Goal: Information Seeking & Learning: Learn about a topic

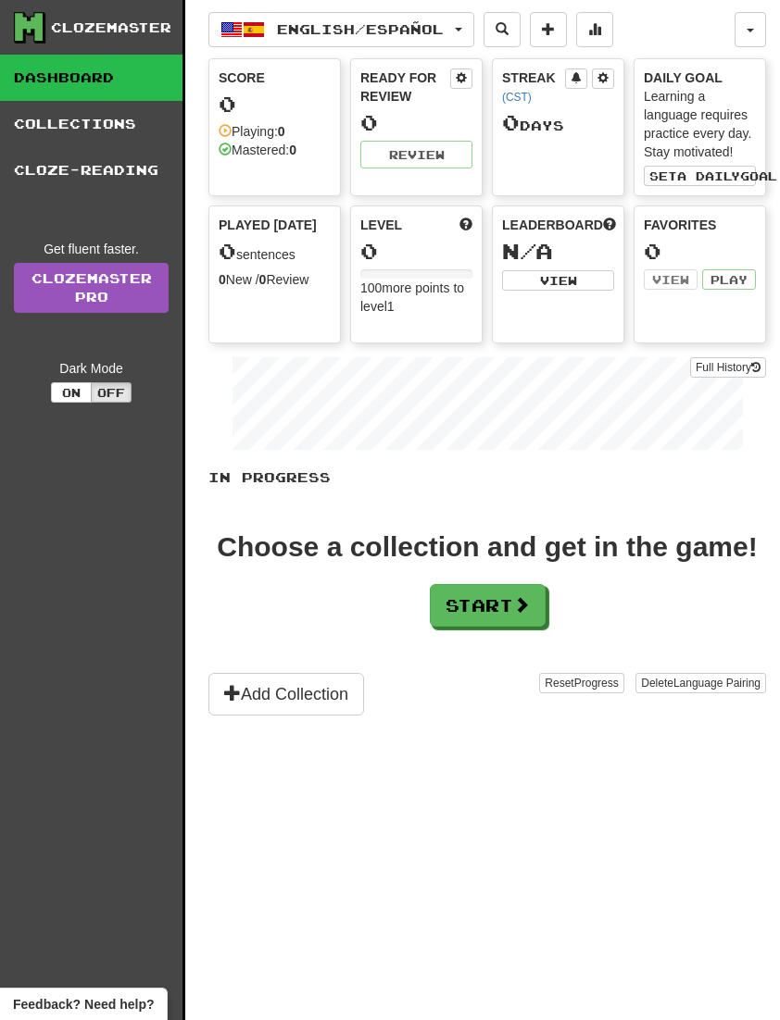
click at [508, 607] on button "Start" at bounding box center [488, 605] width 116 height 43
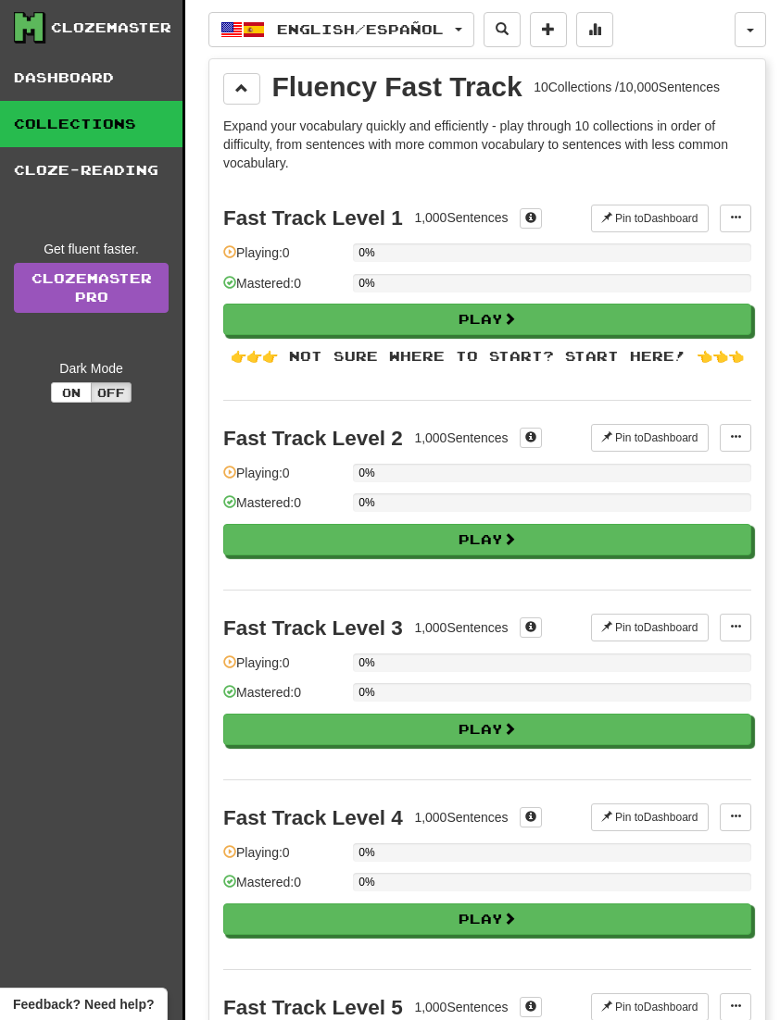
click at [45, 84] on link "Dashboard" at bounding box center [91, 78] width 182 height 46
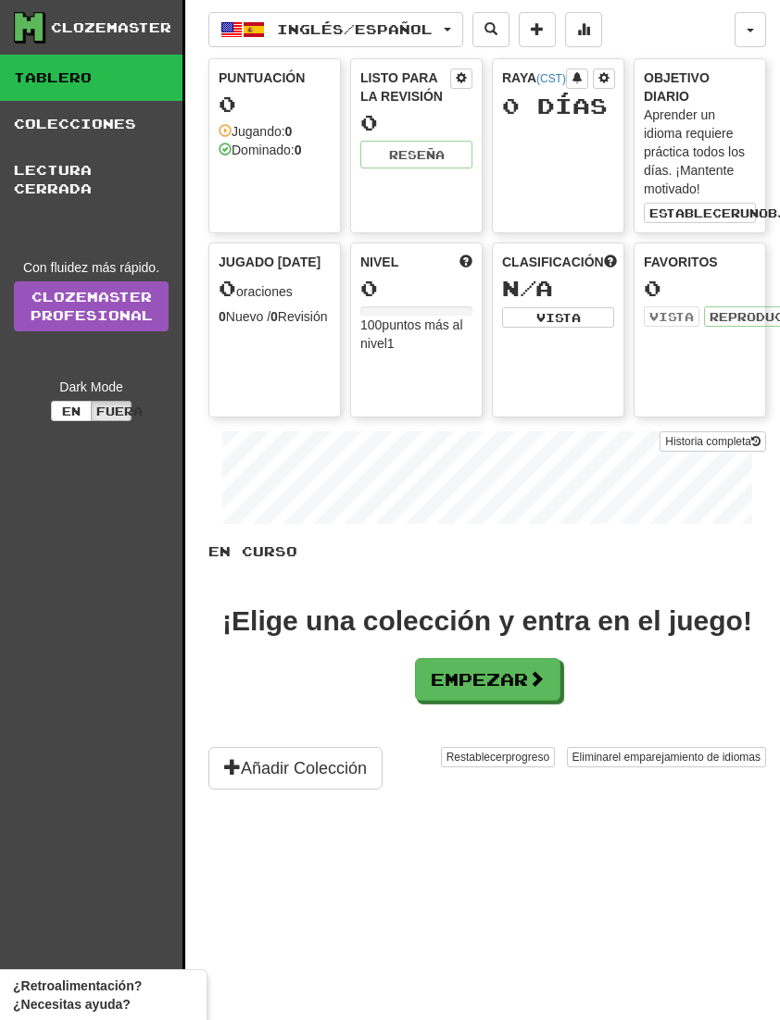
click at [68, 307] on link "Clozemaster Profesional" at bounding box center [91, 307] width 155 height 50
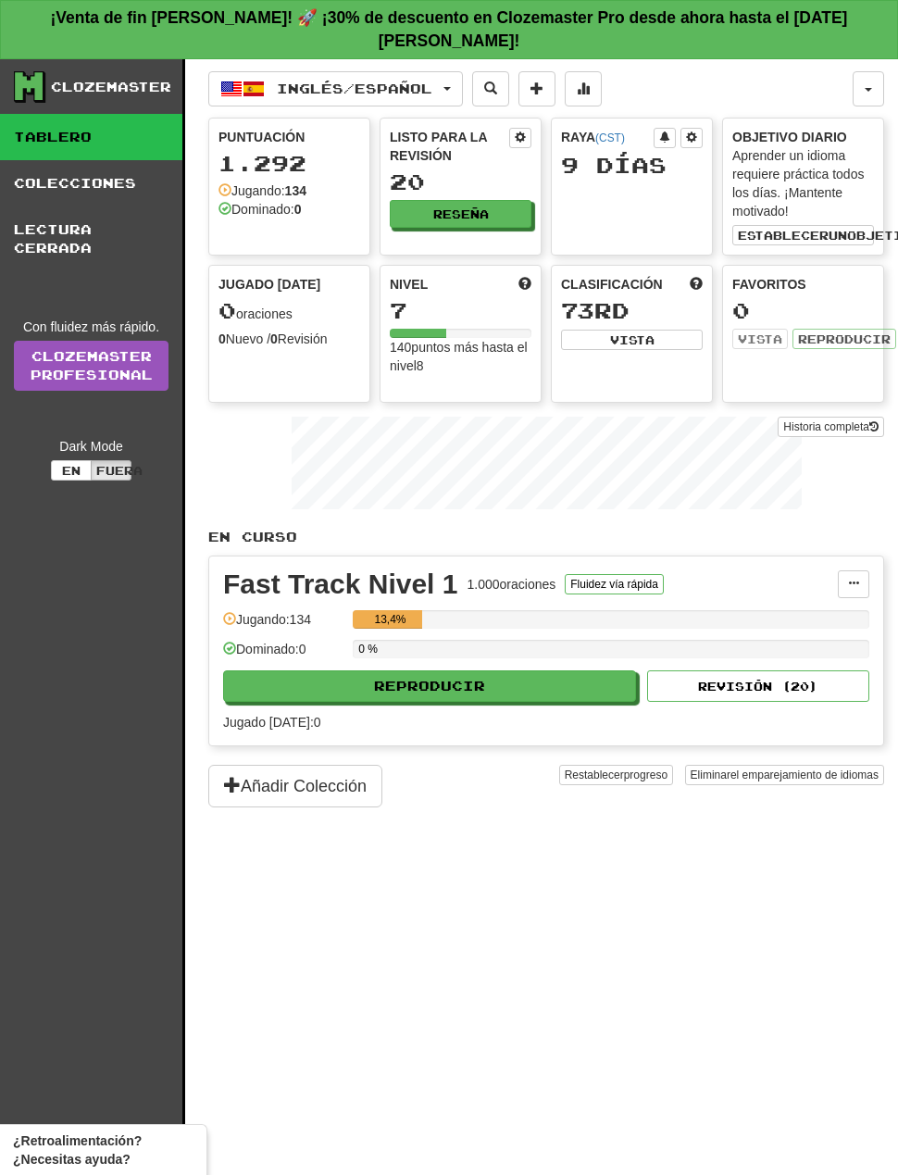
click at [551, 670] on button "REPRODUCIR" at bounding box center [429, 685] width 413 height 31
select select "**"
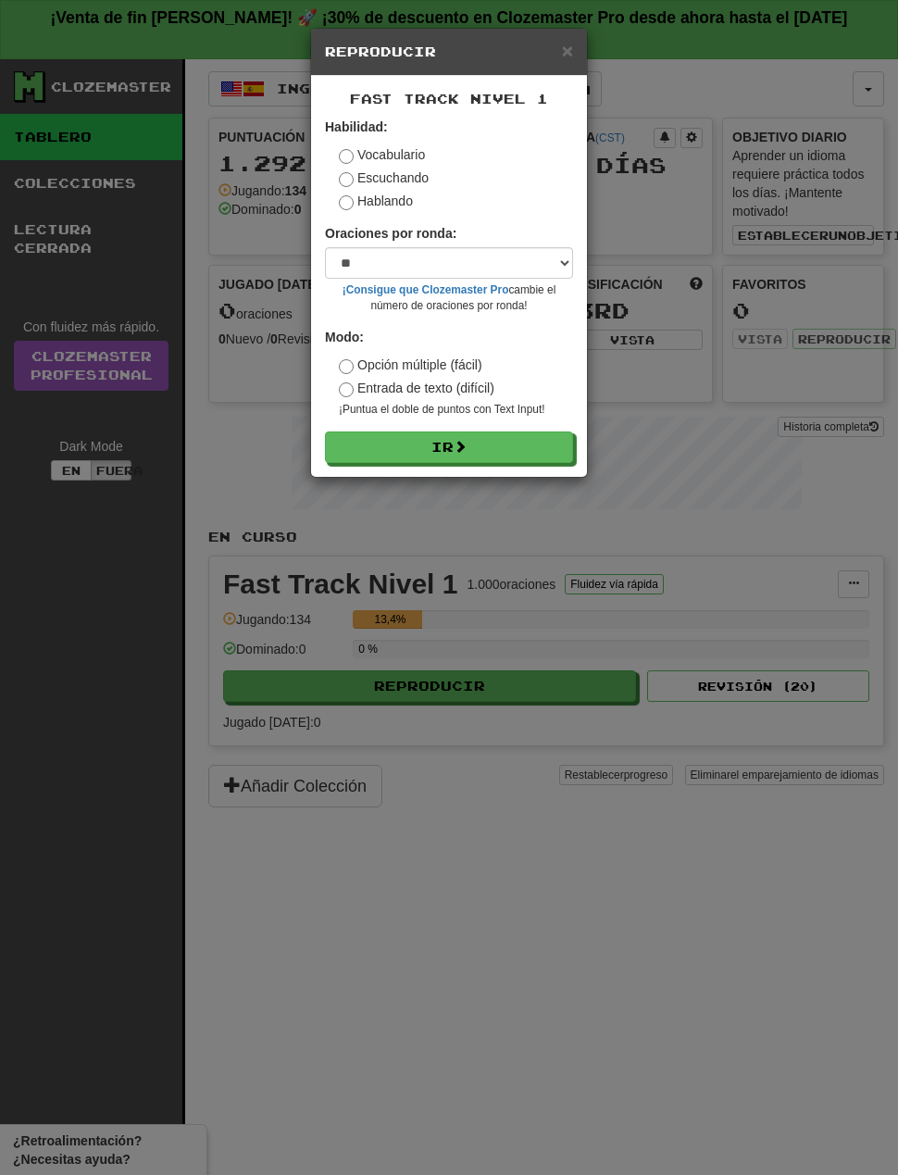
click at [488, 453] on button "Ir" at bounding box center [449, 447] width 248 height 31
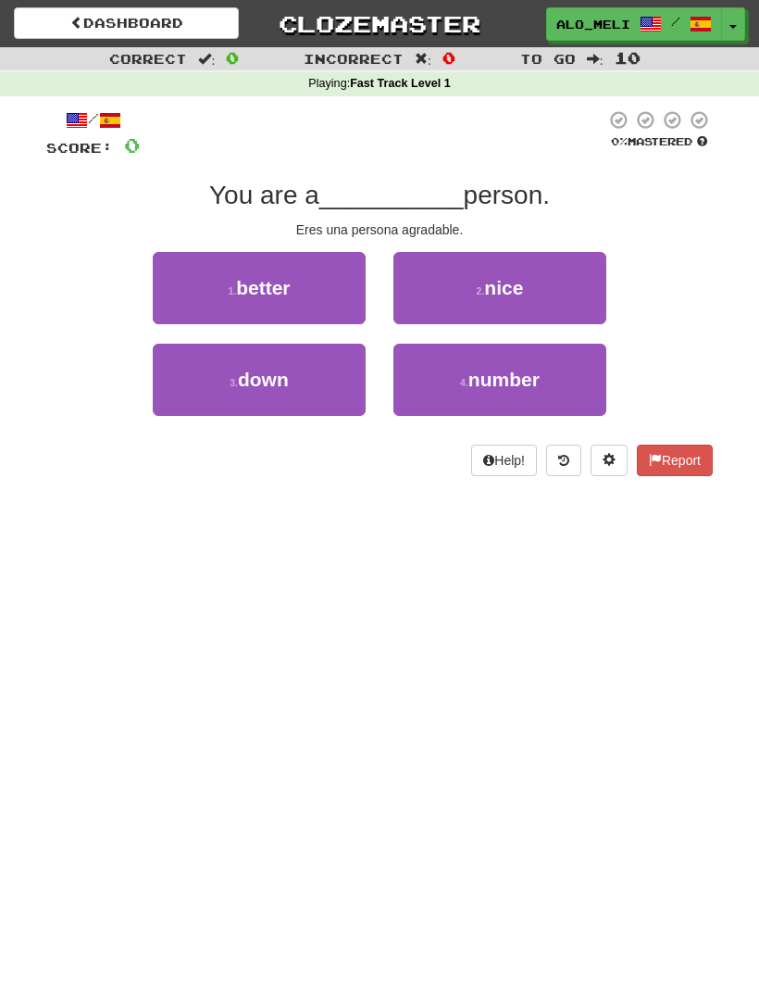
click at [234, 369] on button "3 . down" at bounding box center [259, 380] width 213 height 72
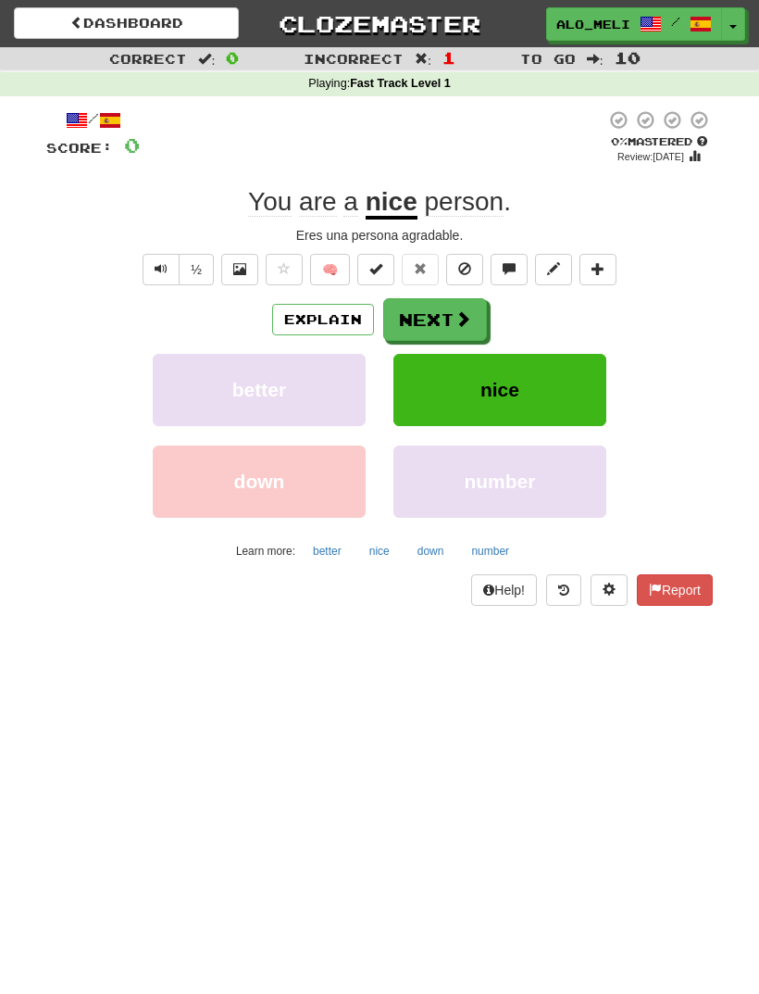
click at [419, 317] on button "Next" at bounding box center [435, 319] width 104 height 43
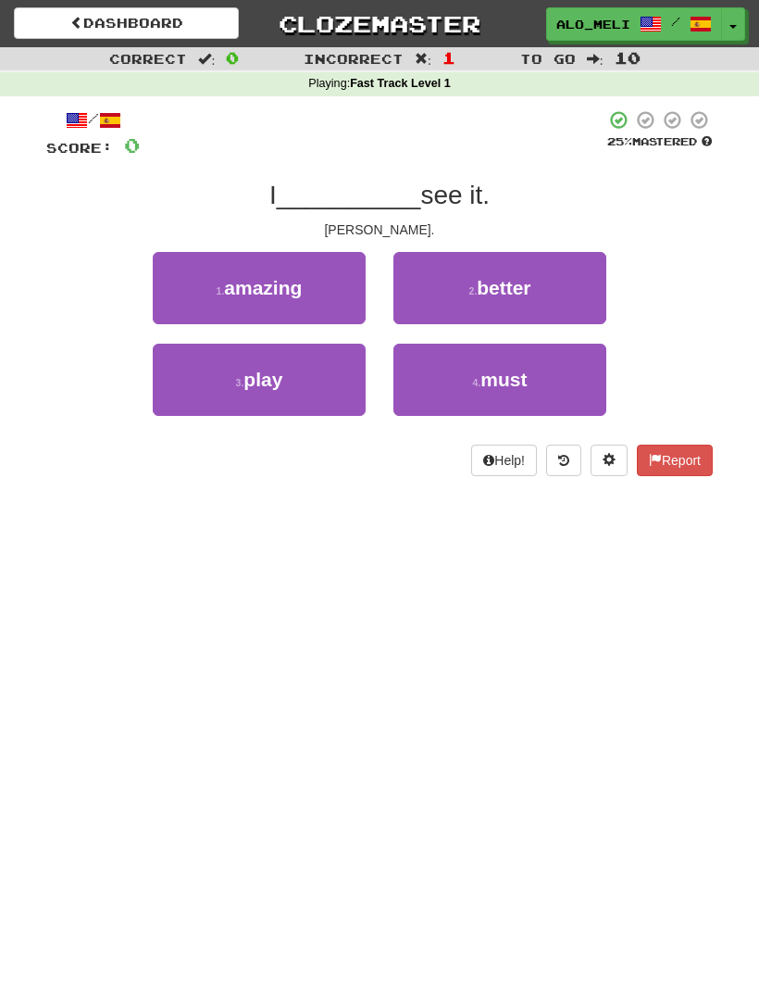
click at [560, 372] on button "4 . must" at bounding box center [500, 380] width 213 height 72
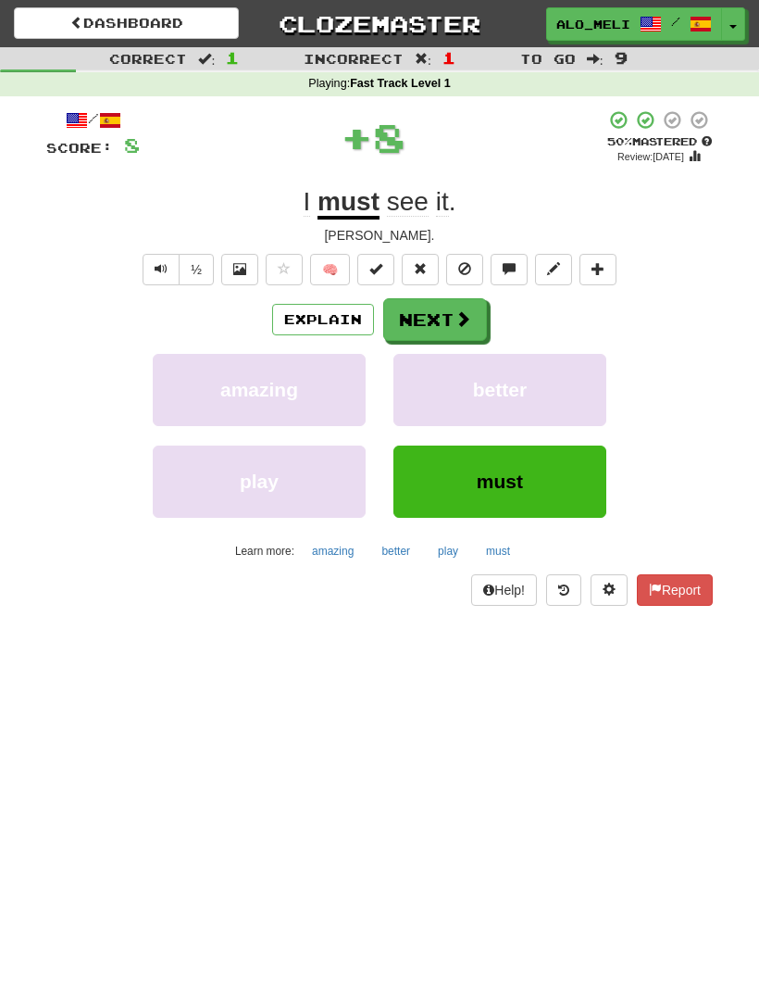
click at [440, 320] on button "Next" at bounding box center [435, 319] width 104 height 43
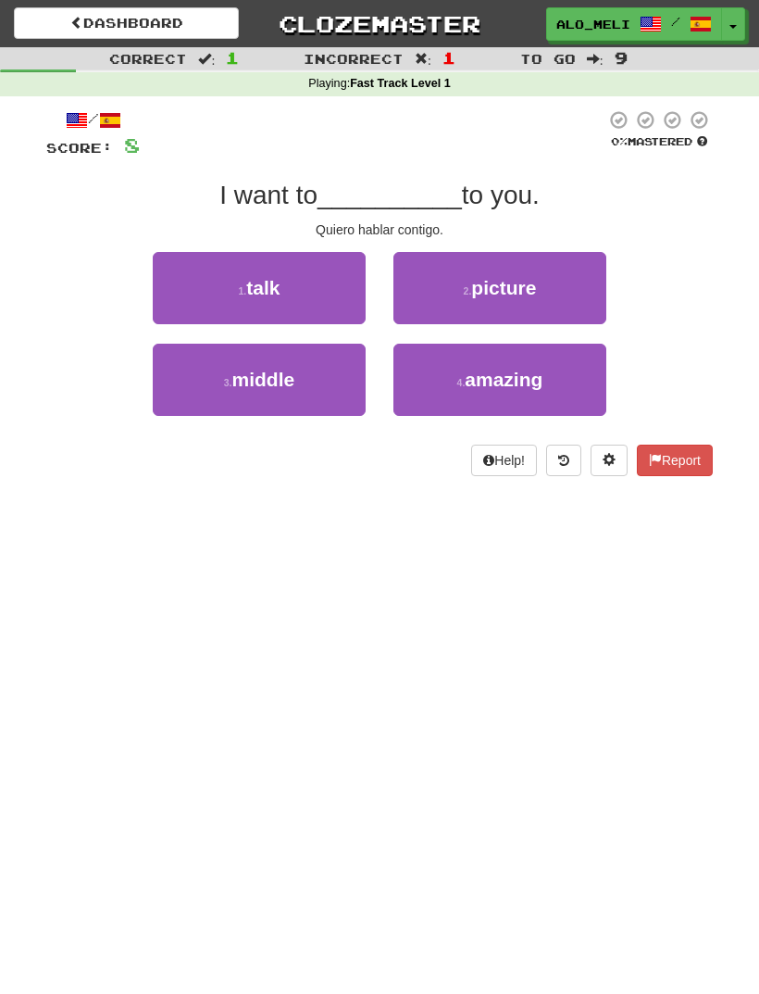
click at [222, 273] on button "1 . talk" at bounding box center [259, 288] width 213 height 72
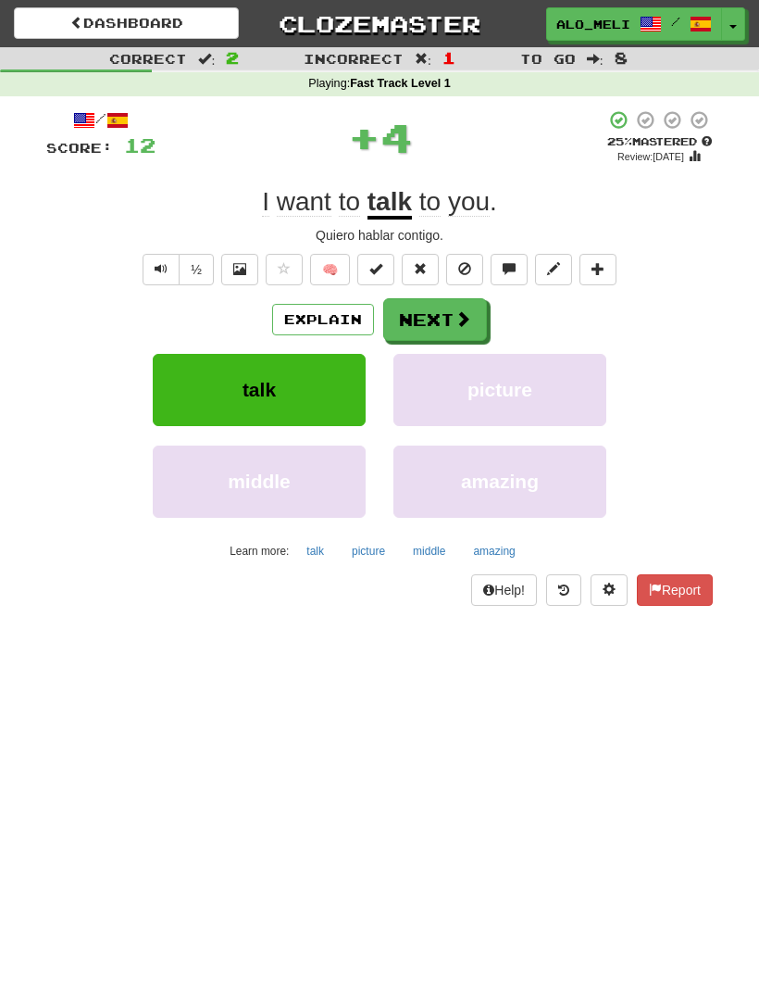
click at [441, 313] on button "Next" at bounding box center [435, 319] width 104 height 43
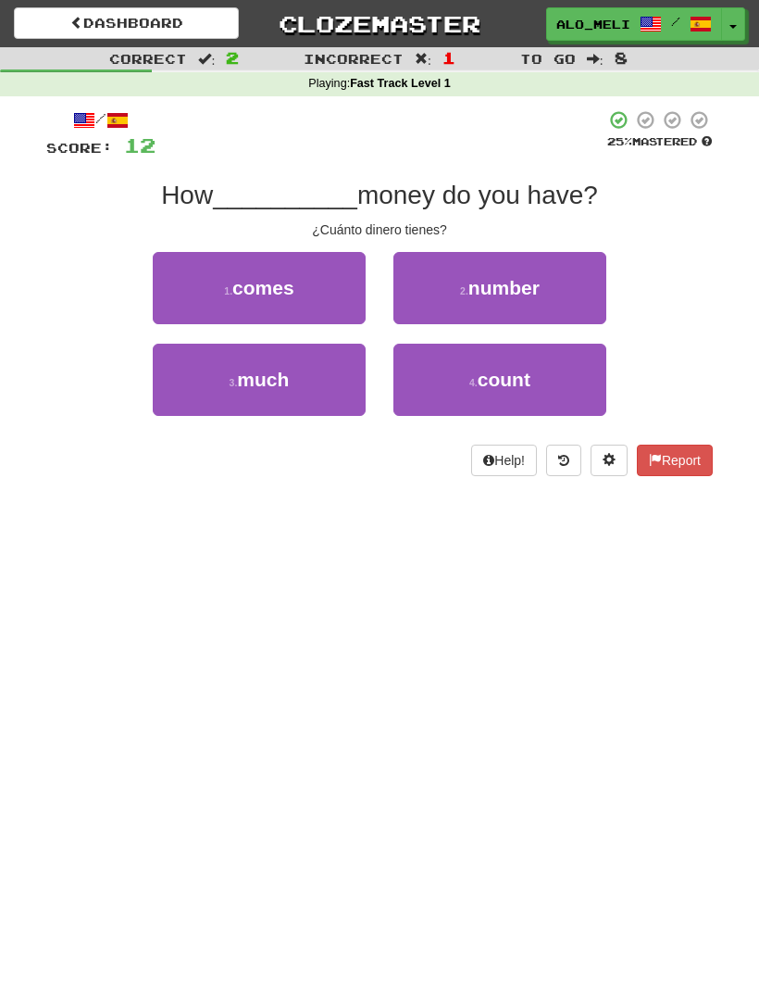
click at [219, 372] on button "3 . much" at bounding box center [259, 380] width 213 height 72
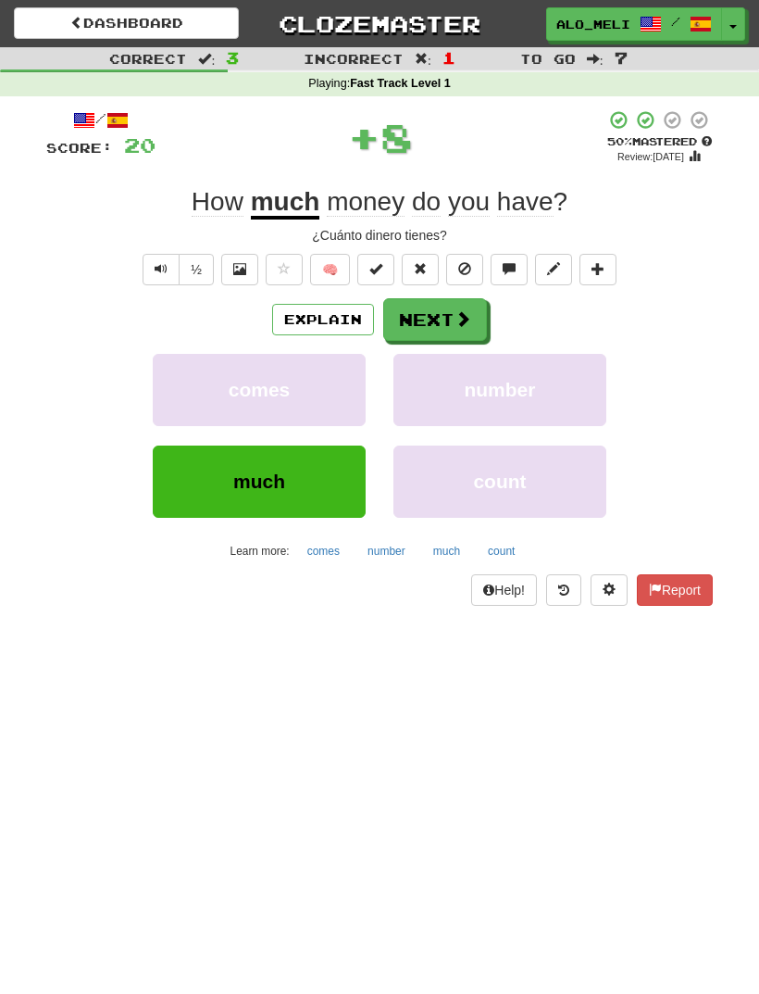
click at [449, 326] on button "Next" at bounding box center [435, 319] width 104 height 43
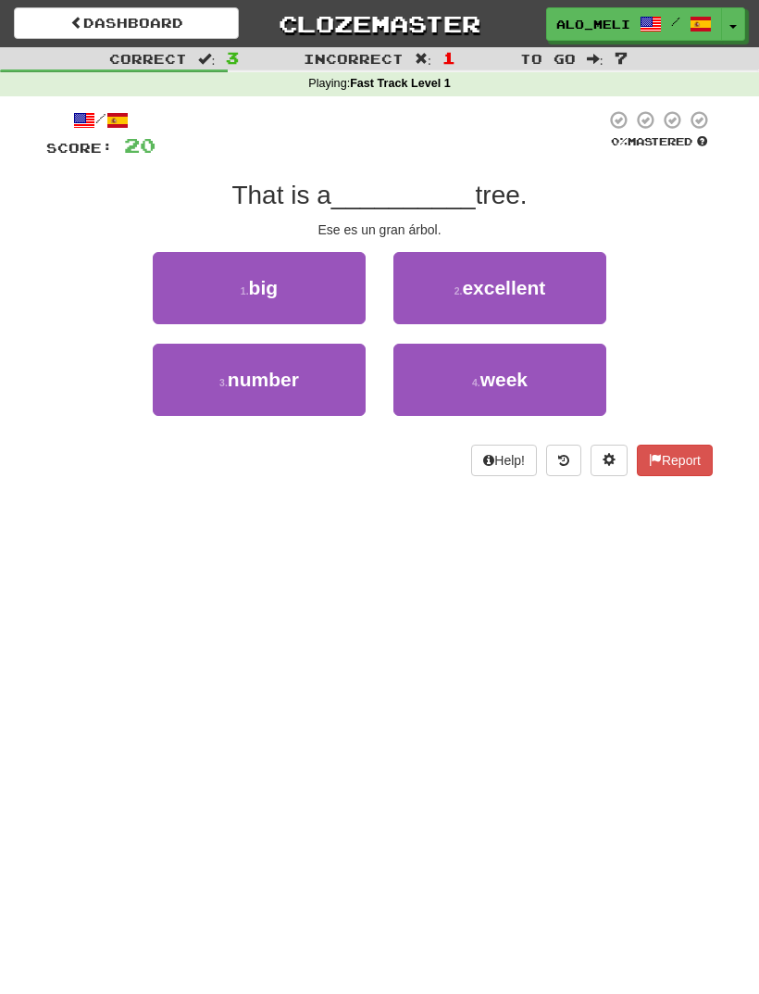
click at [225, 279] on button "1 . big" at bounding box center [259, 288] width 213 height 72
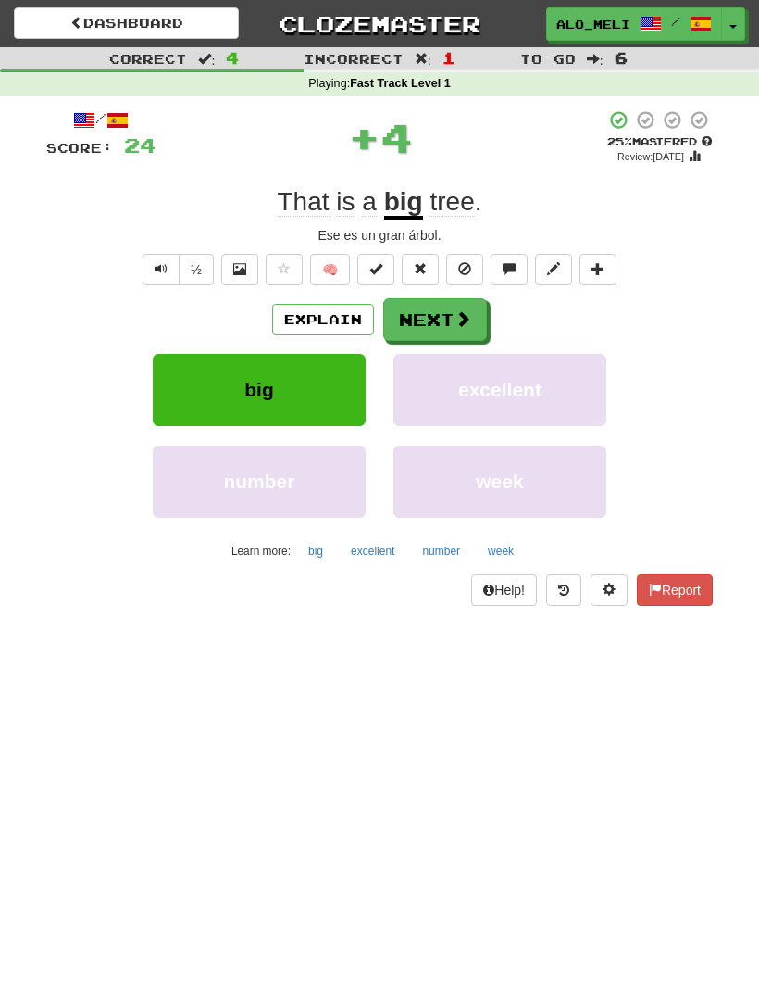
click at [451, 330] on button "Next" at bounding box center [435, 319] width 104 height 43
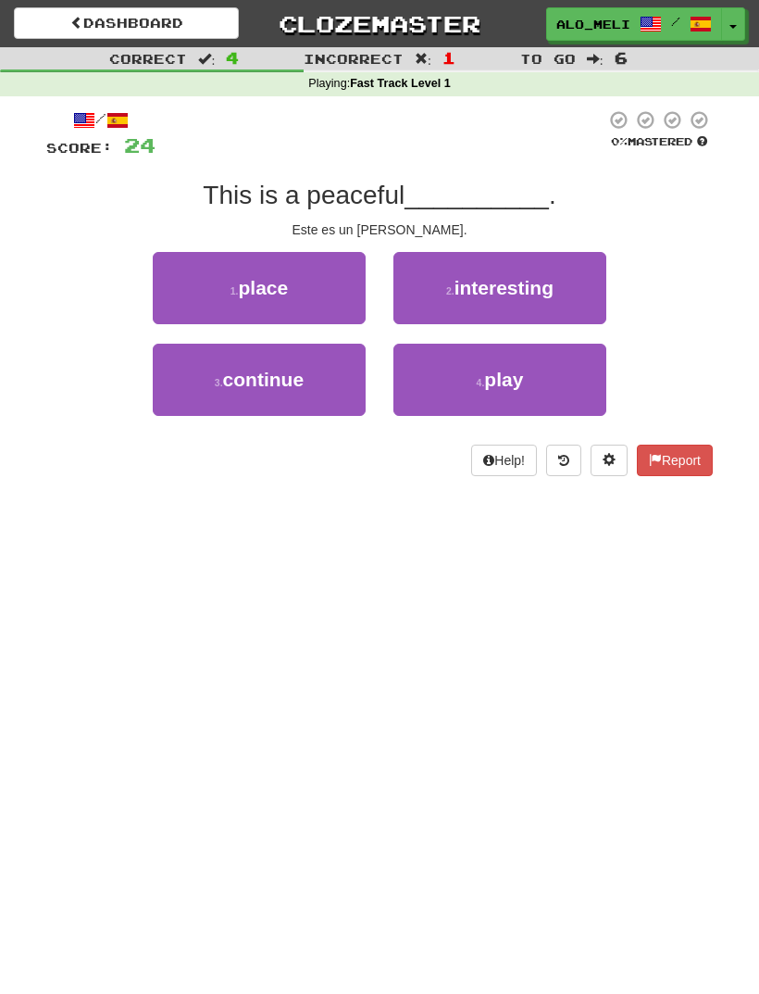
click at [205, 283] on button "1 . place" at bounding box center [259, 288] width 213 height 72
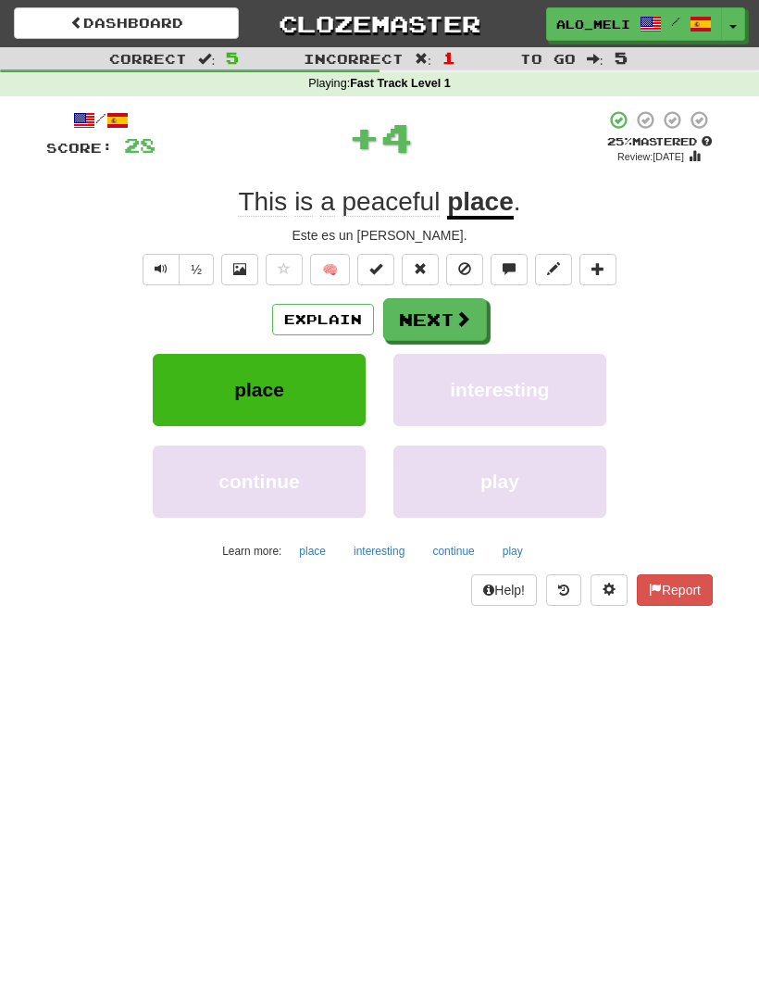
click at [434, 315] on button "Next" at bounding box center [435, 319] width 104 height 43
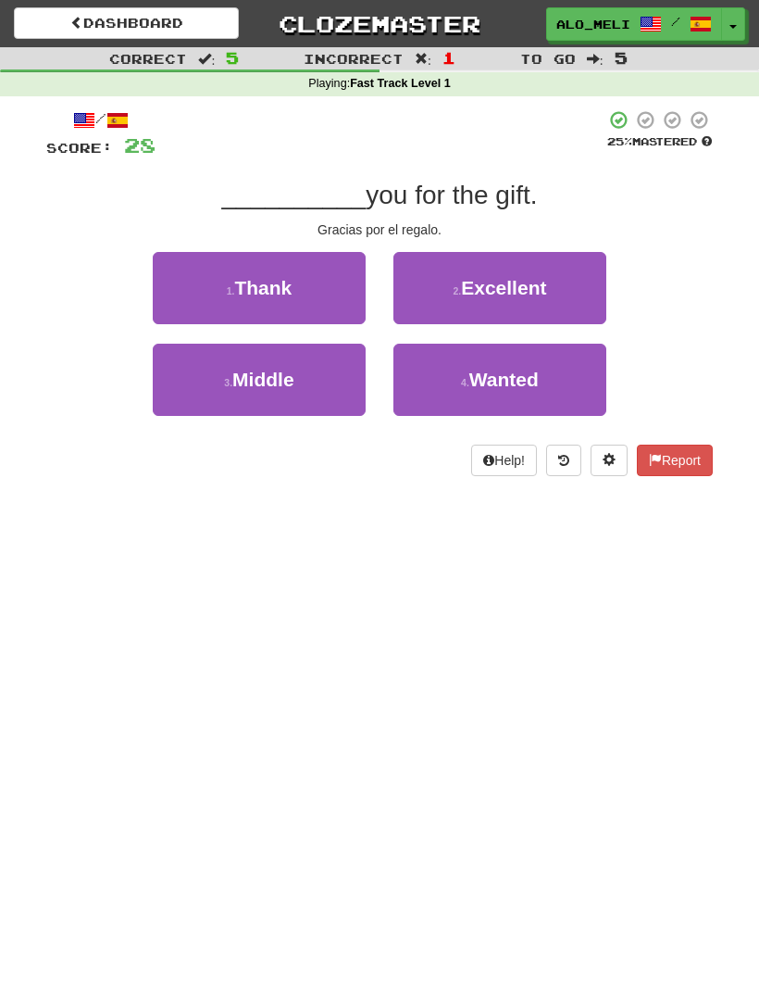
click at [191, 278] on button "1 . Thank" at bounding box center [259, 288] width 213 height 72
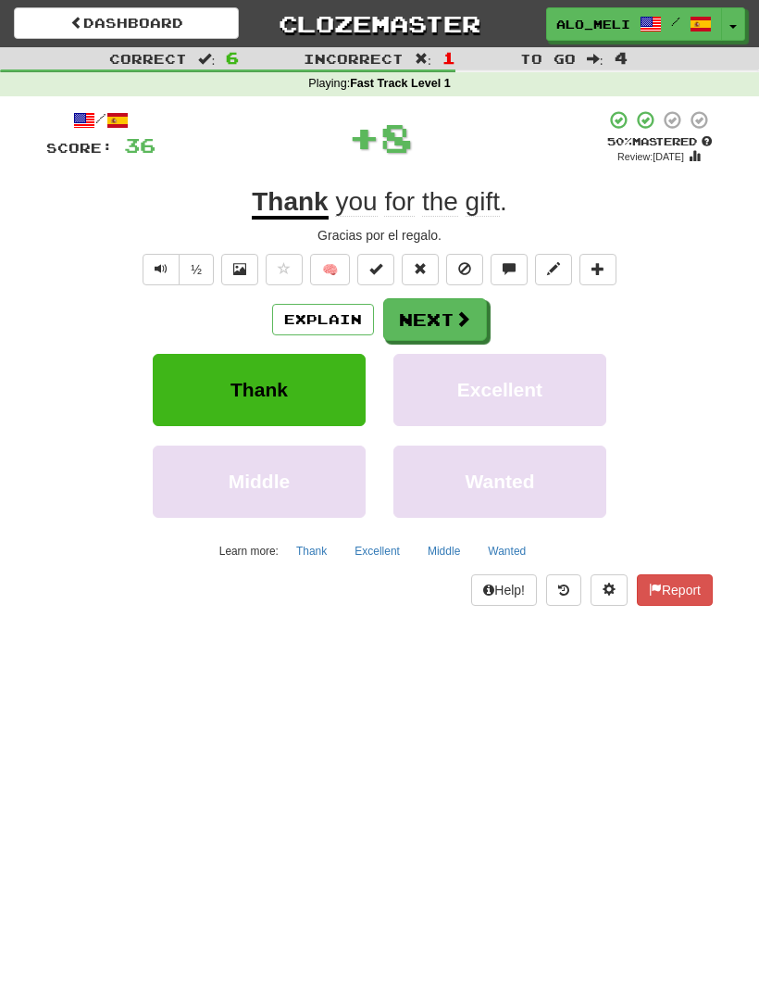
click at [445, 323] on button "Next" at bounding box center [435, 319] width 104 height 43
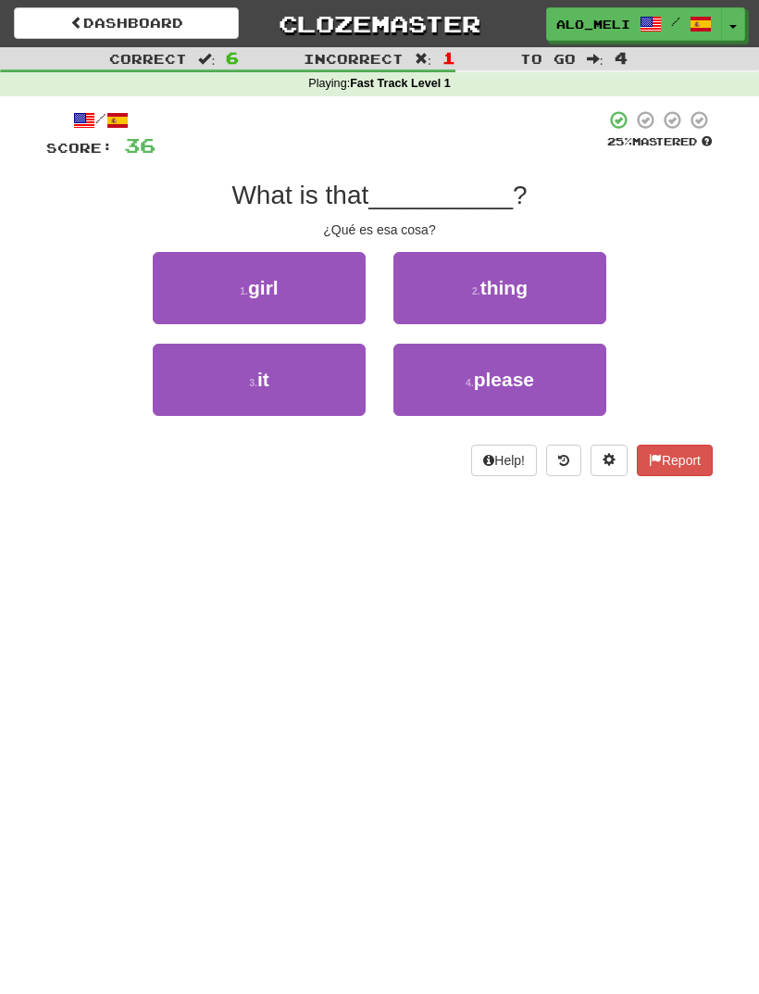
click at [222, 355] on button "3 . it" at bounding box center [259, 380] width 213 height 72
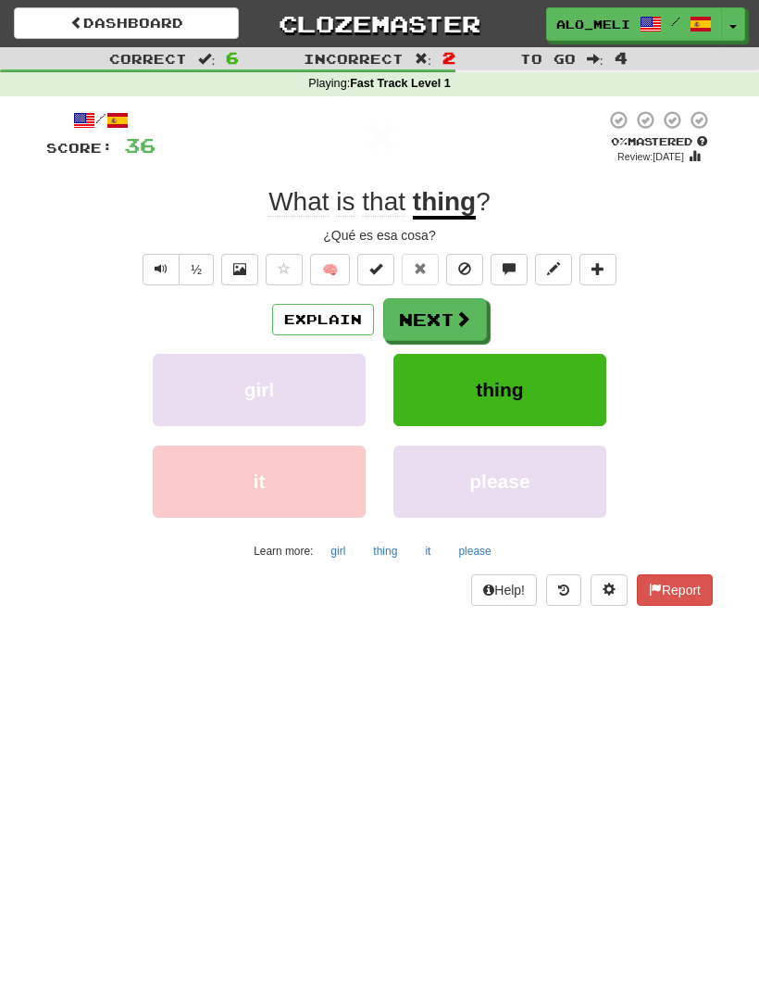
click at [440, 312] on button "Next" at bounding box center [435, 319] width 104 height 43
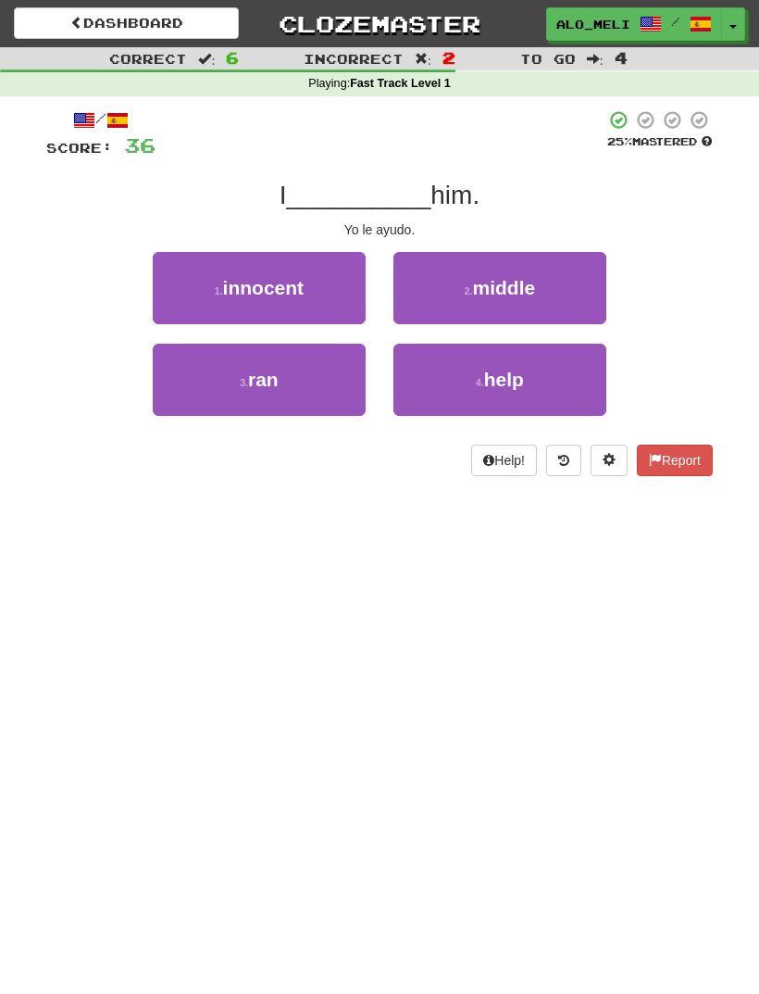
click at [568, 365] on button "4 . help" at bounding box center [500, 380] width 213 height 72
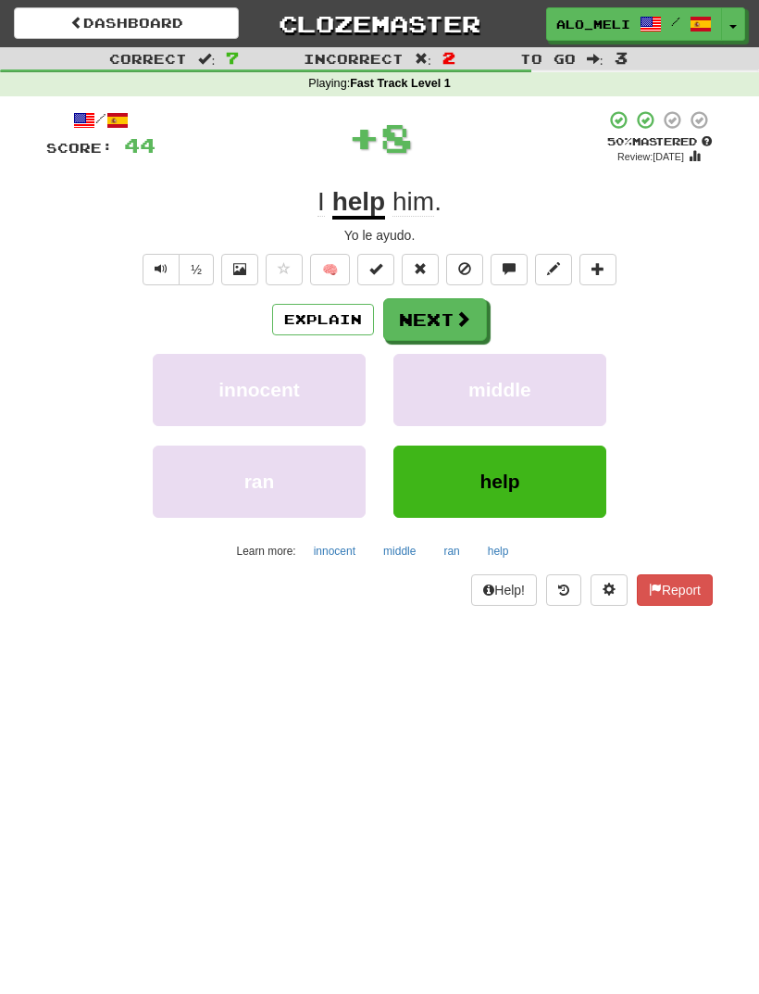
click at [440, 316] on button "Next" at bounding box center [435, 319] width 104 height 43
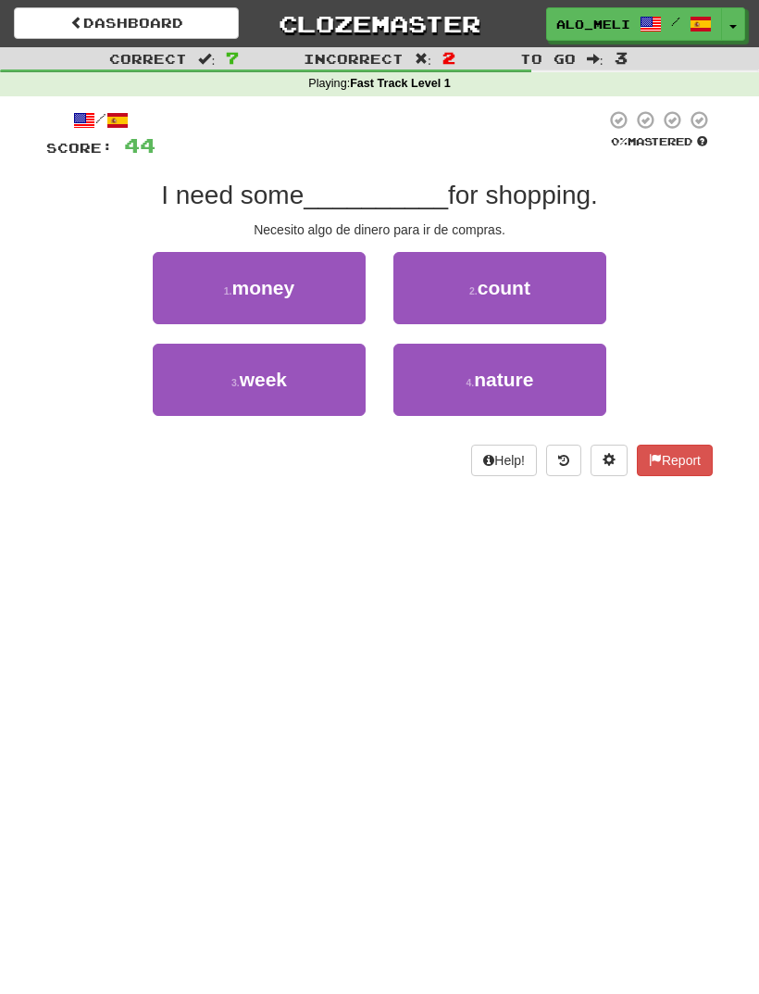
click at [213, 270] on button "1 . money" at bounding box center [259, 288] width 213 height 72
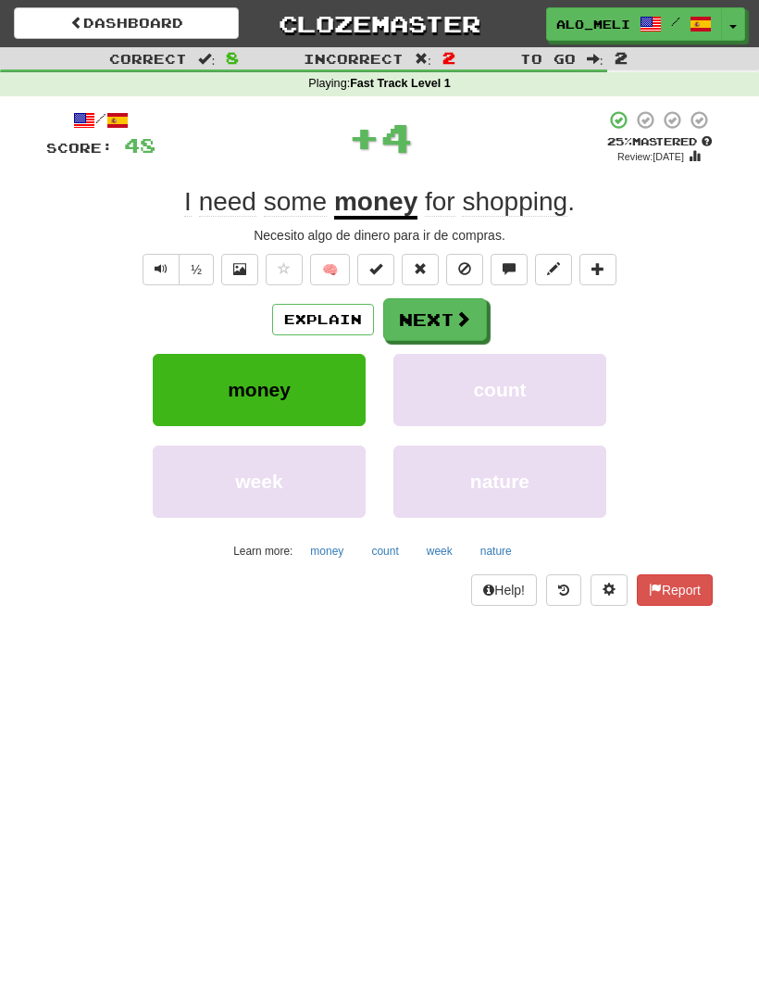
click at [444, 315] on button "Next" at bounding box center [435, 319] width 104 height 43
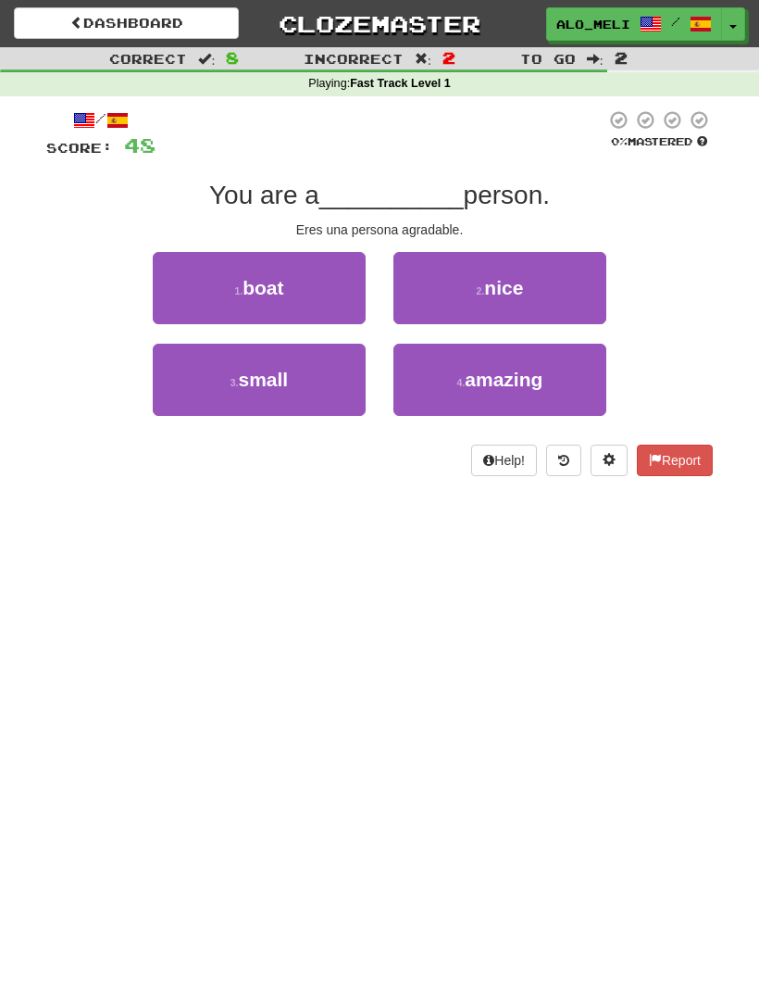
click at [505, 277] on span "nice" at bounding box center [503, 287] width 39 height 21
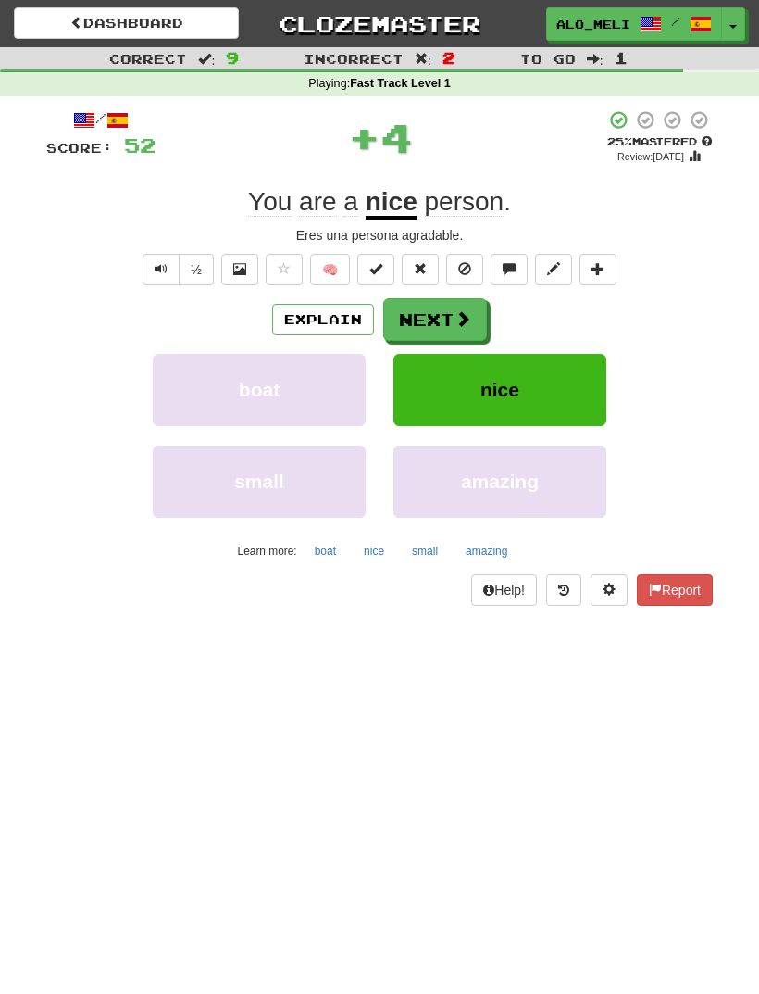
click at [445, 304] on button "Next" at bounding box center [435, 319] width 104 height 43
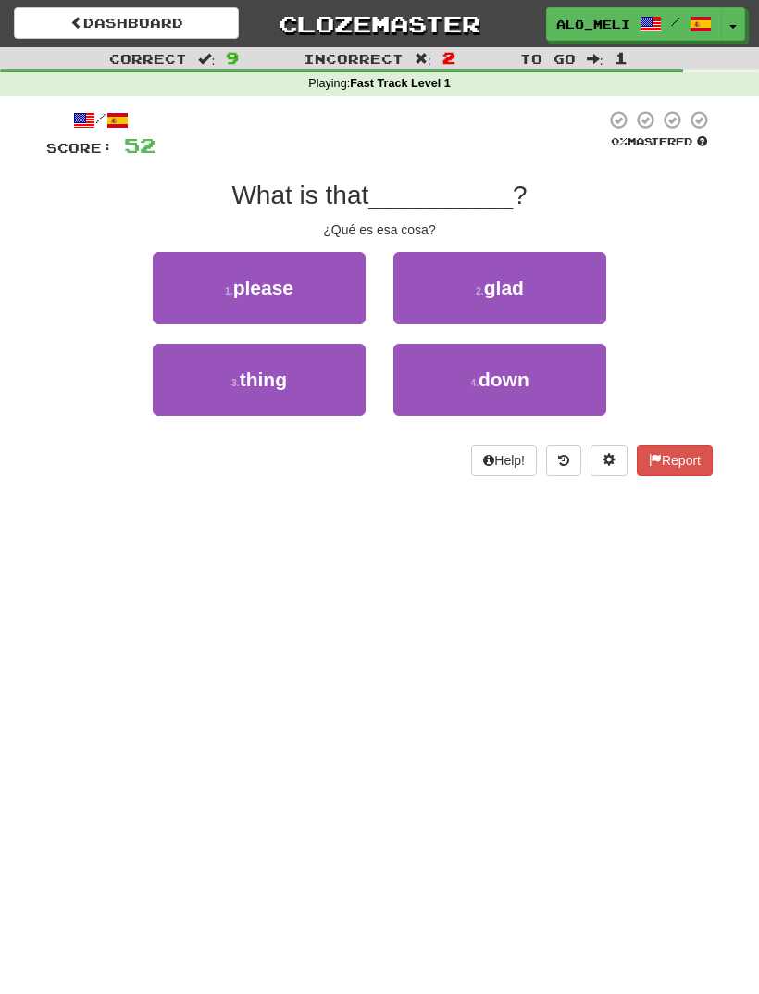
click at [293, 380] on button "3 . thing" at bounding box center [259, 380] width 213 height 72
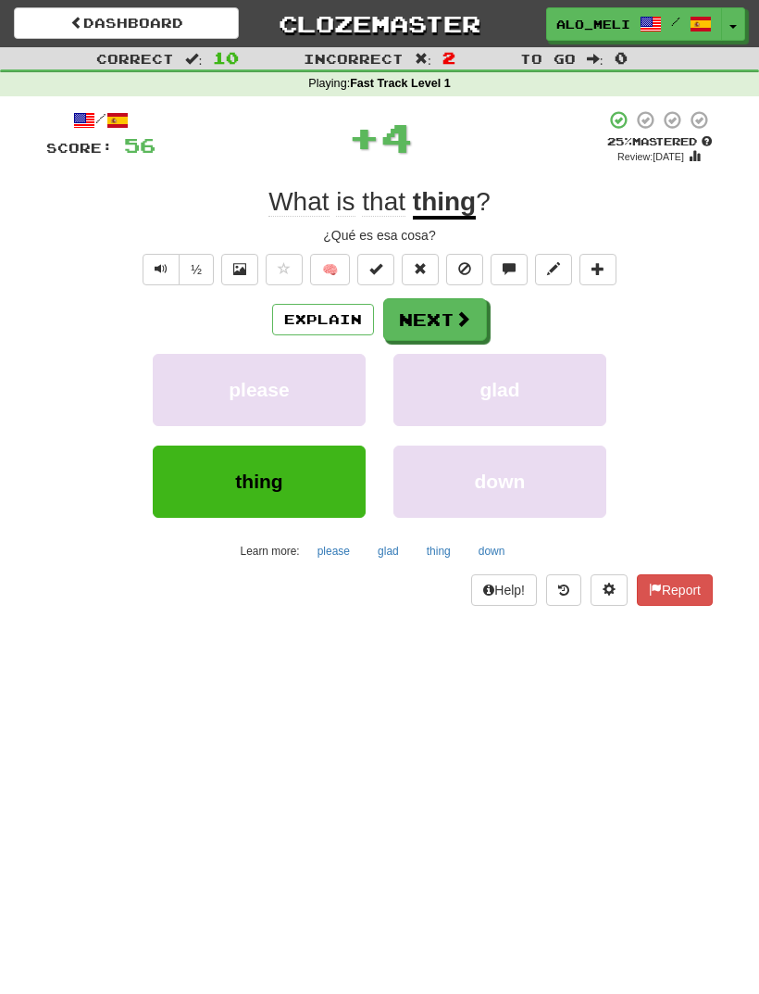
click at [431, 314] on button "Next" at bounding box center [435, 319] width 104 height 43
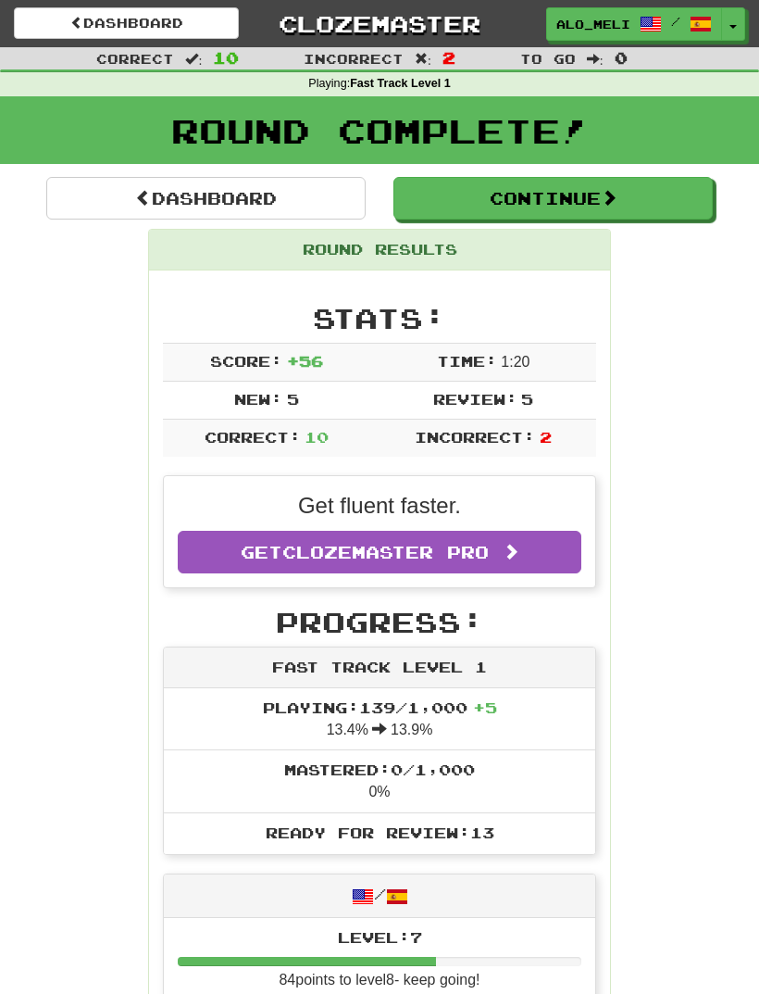
click at [547, 191] on button "Continue" at bounding box center [553, 198] width 319 height 43
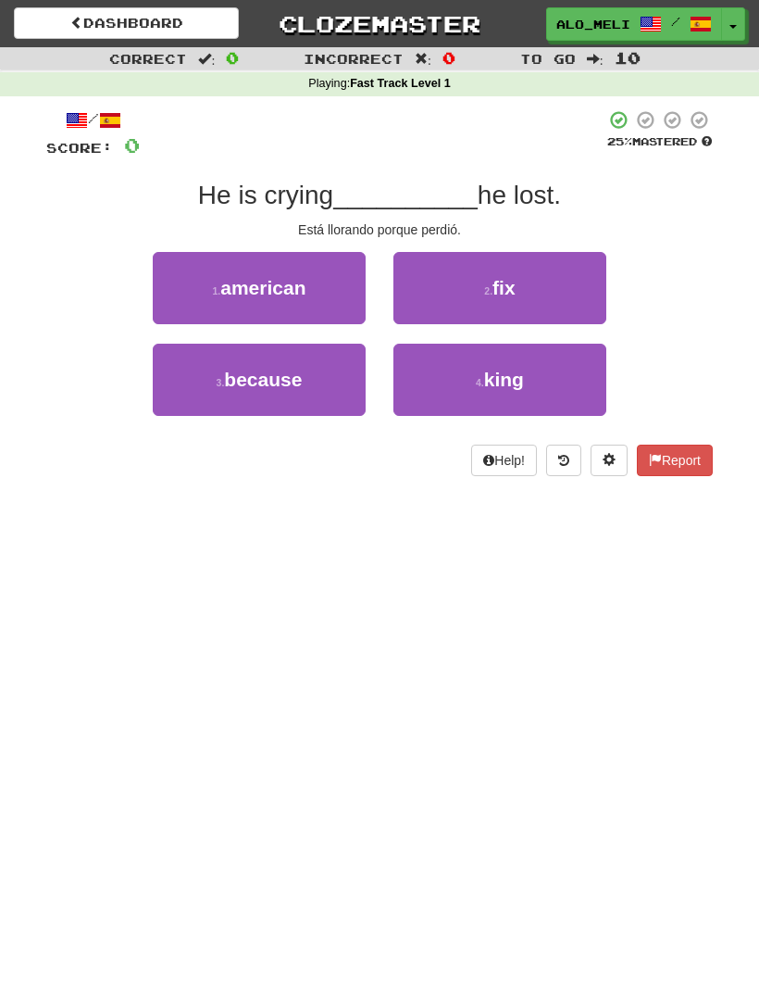
click at [228, 369] on span "because" at bounding box center [263, 379] width 78 height 21
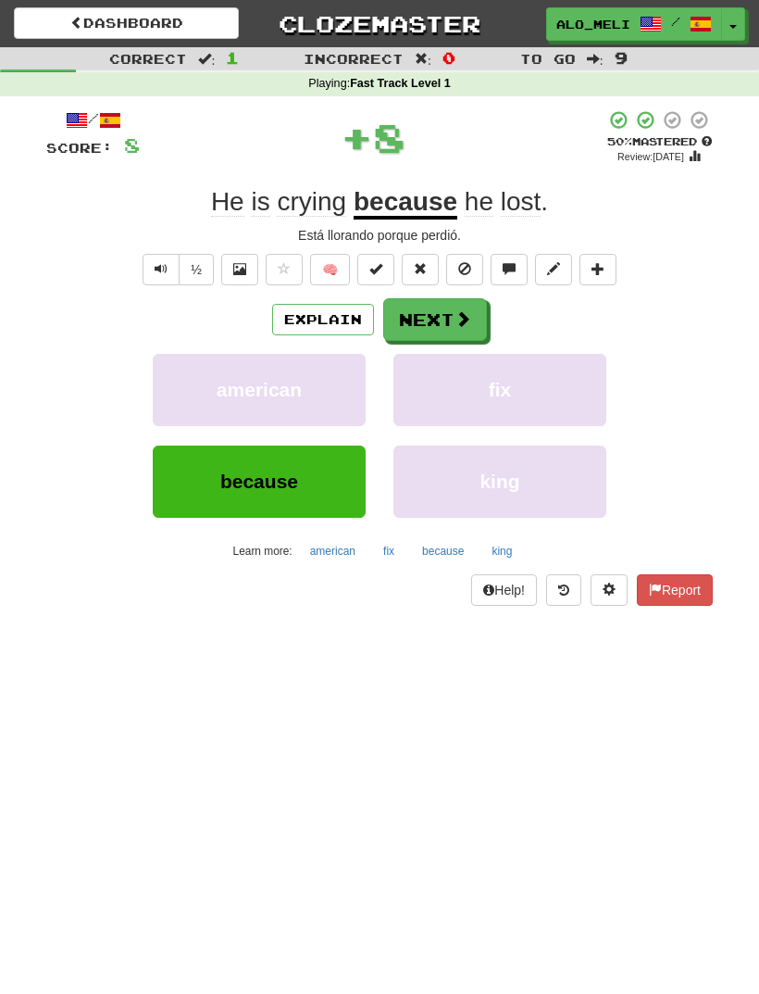
click at [443, 314] on button "Next" at bounding box center [435, 319] width 104 height 43
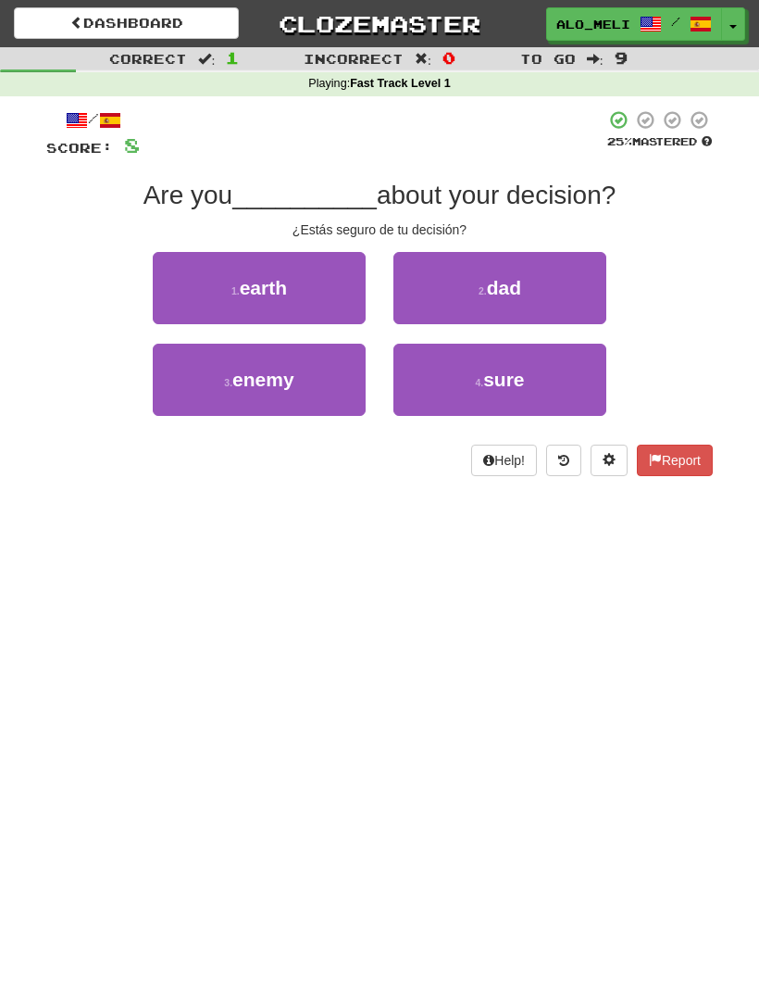
click at [467, 374] on button "4 . sure" at bounding box center [500, 380] width 213 height 72
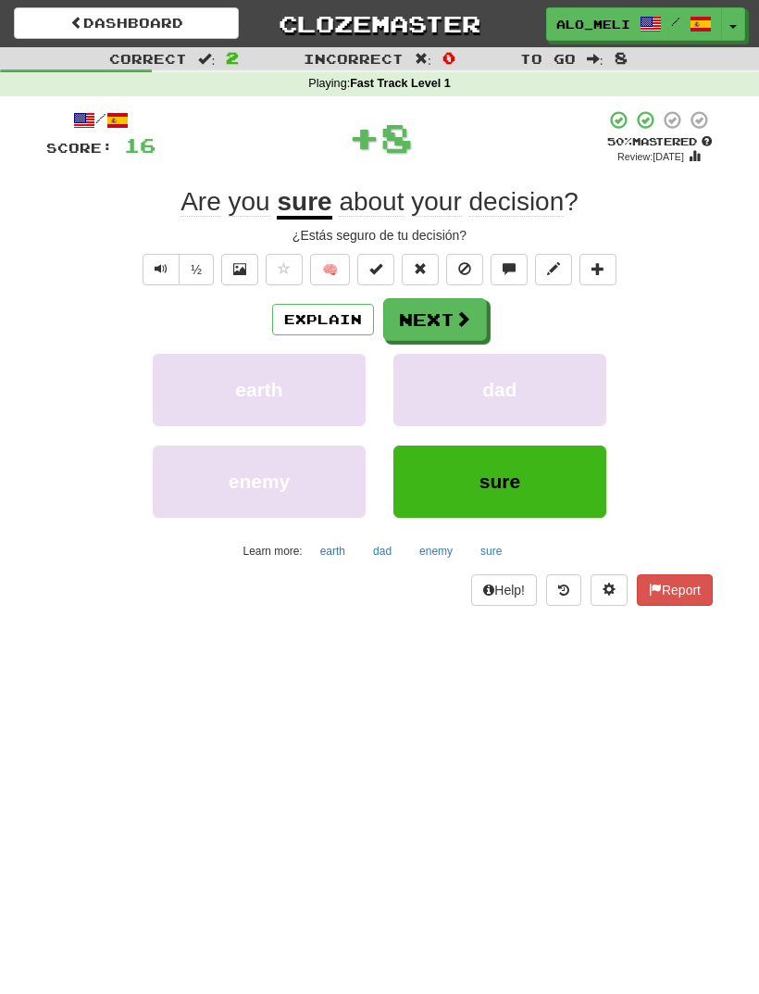
click at [451, 303] on button "Next" at bounding box center [435, 319] width 104 height 43
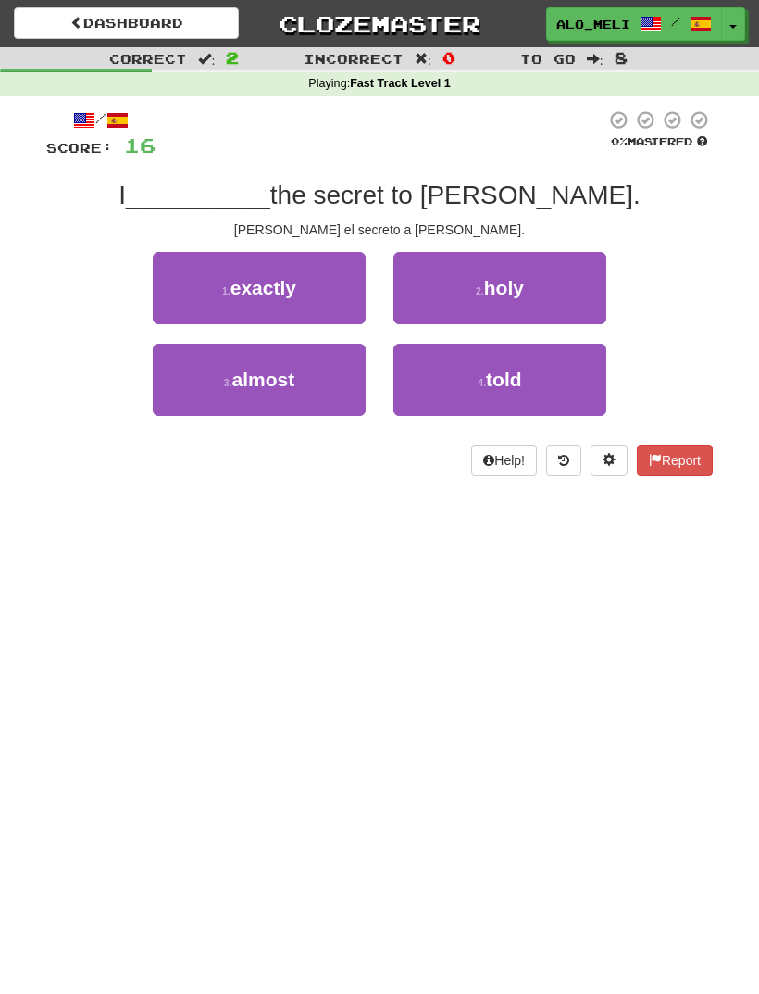
click at [232, 365] on button "3 . almost" at bounding box center [259, 380] width 213 height 72
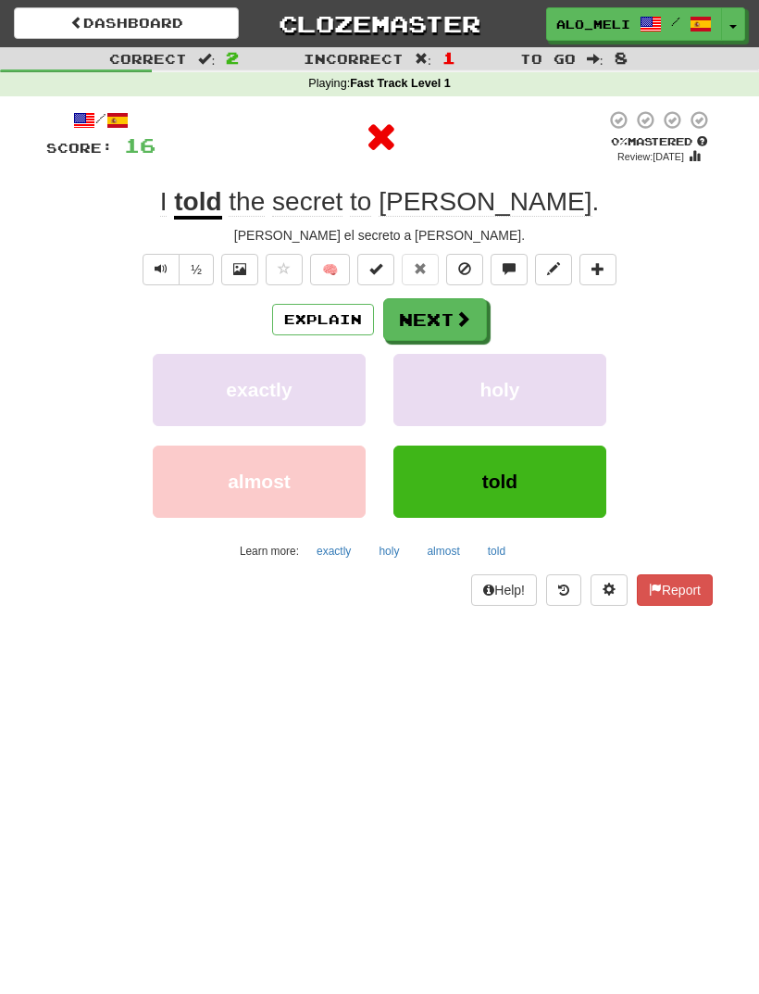
click at [443, 315] on button "Next" at bounding box center [435, 319] width 104 height 43
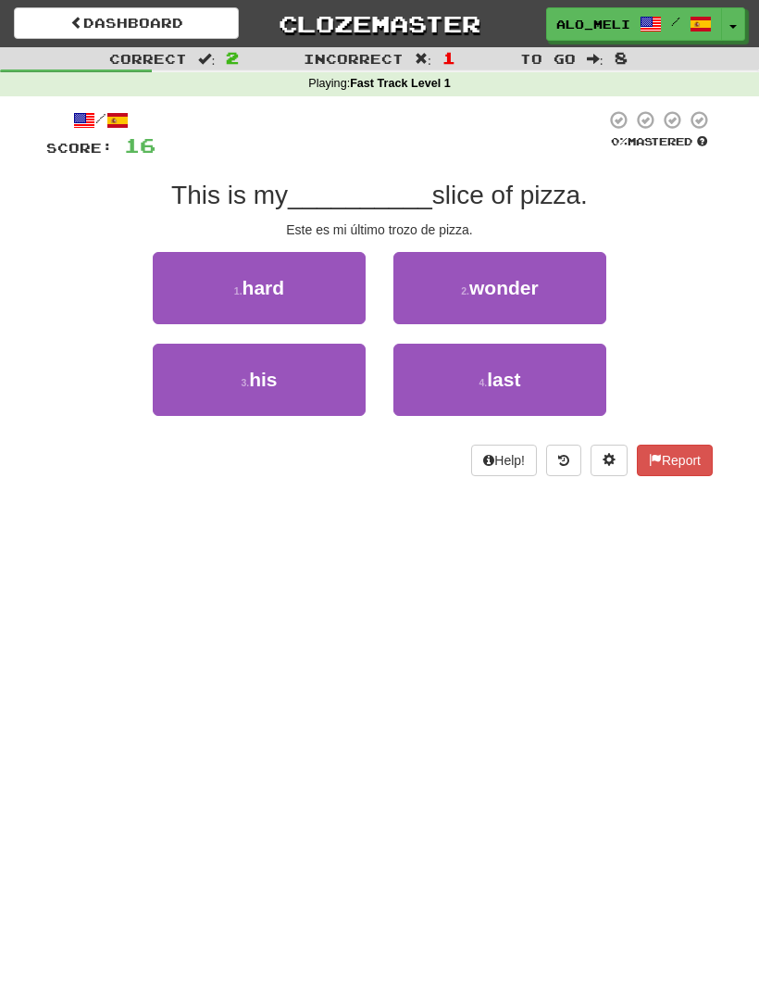
click at [503, 385] on span "last" at bounding box center [503, 379] width 33 height 21
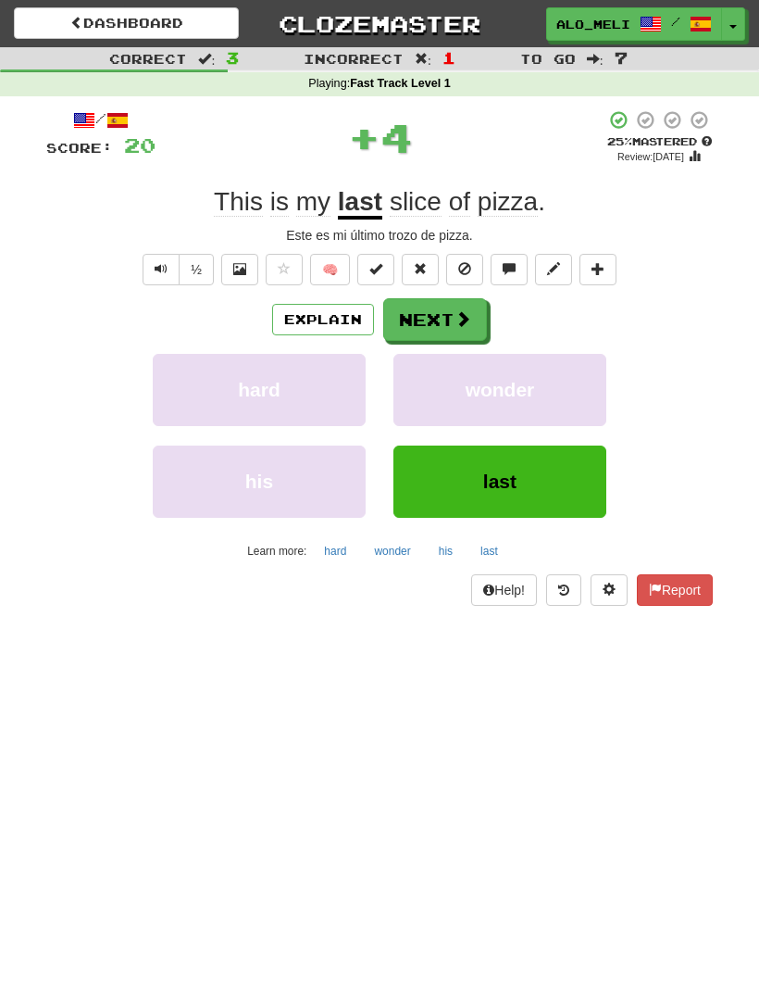
click at [442, 314] on button "Next" at bounding box center [435, 319] width 104 height 43
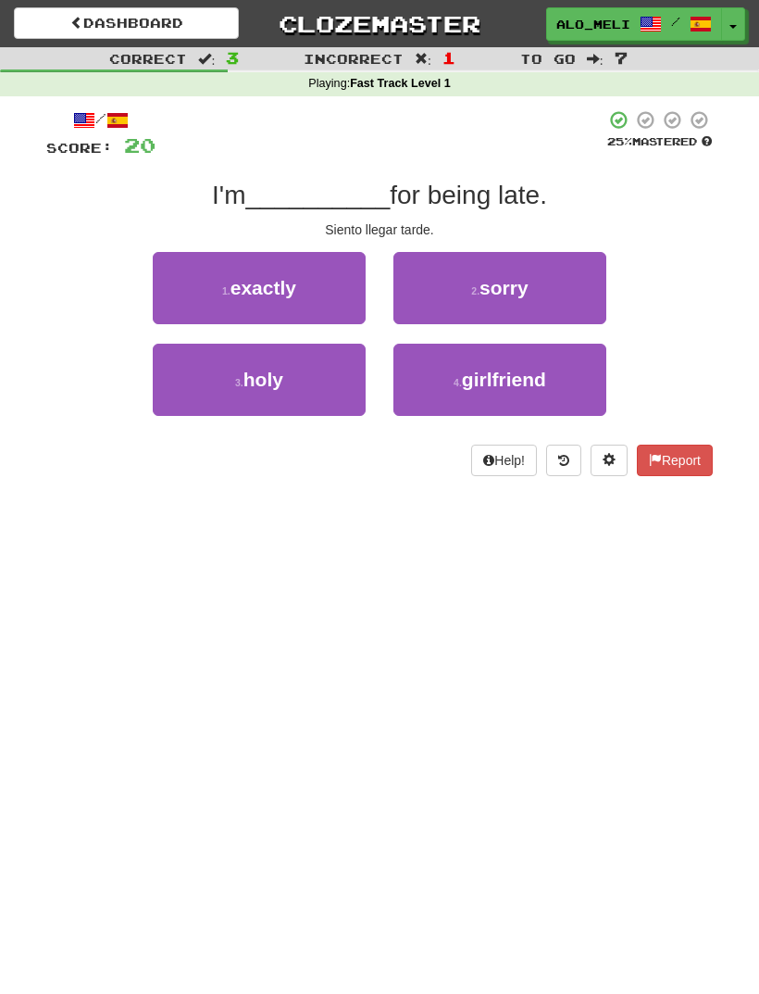
click at [501, 288] on span "sorry" at bounding box center [504, 287] width 49 height 21
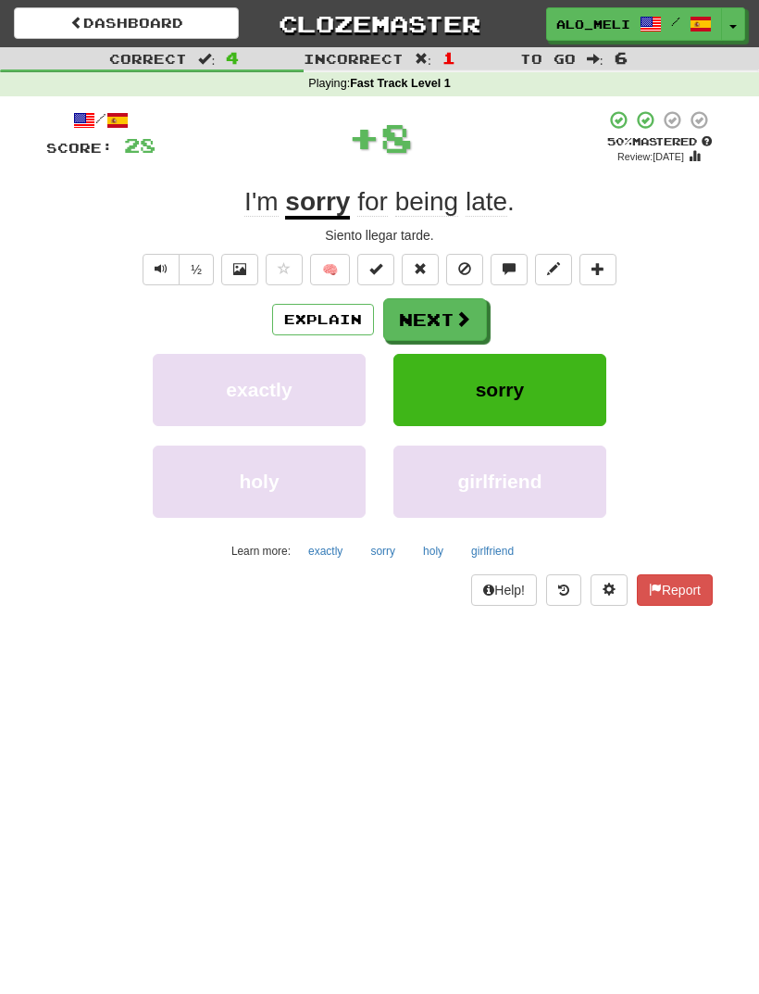
click at [447, 307] on button "Next" at bounding box center [435, 319] width 104 height 43
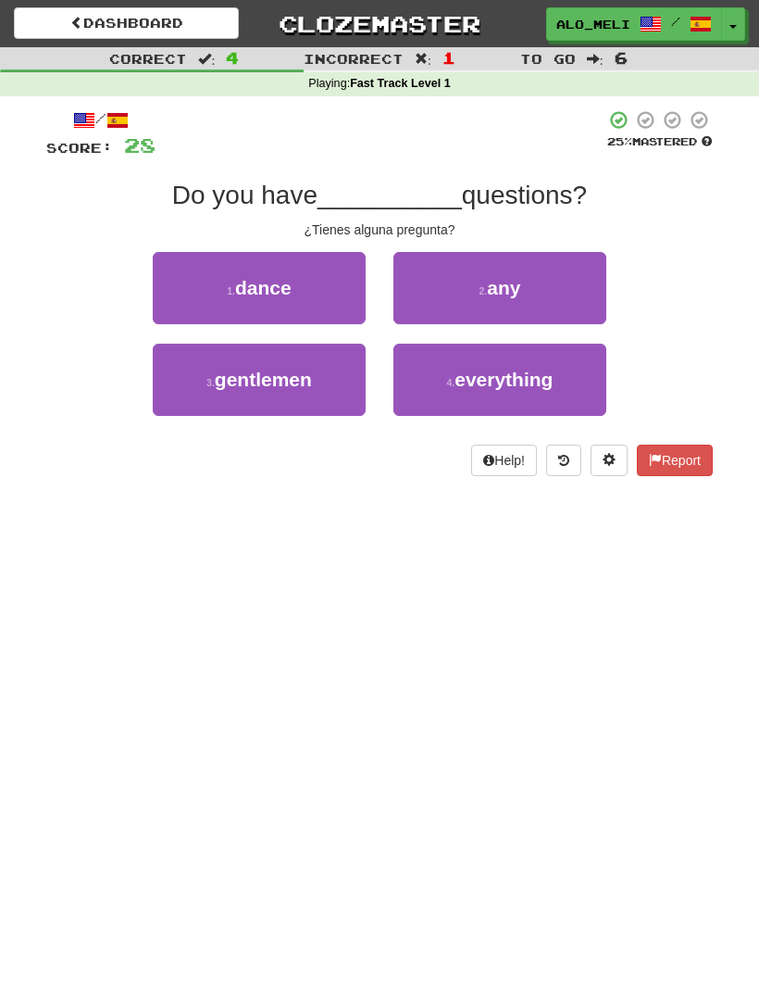
click at [500, 293] on span "any" at bounding box center [503, 287] width 33 height 21
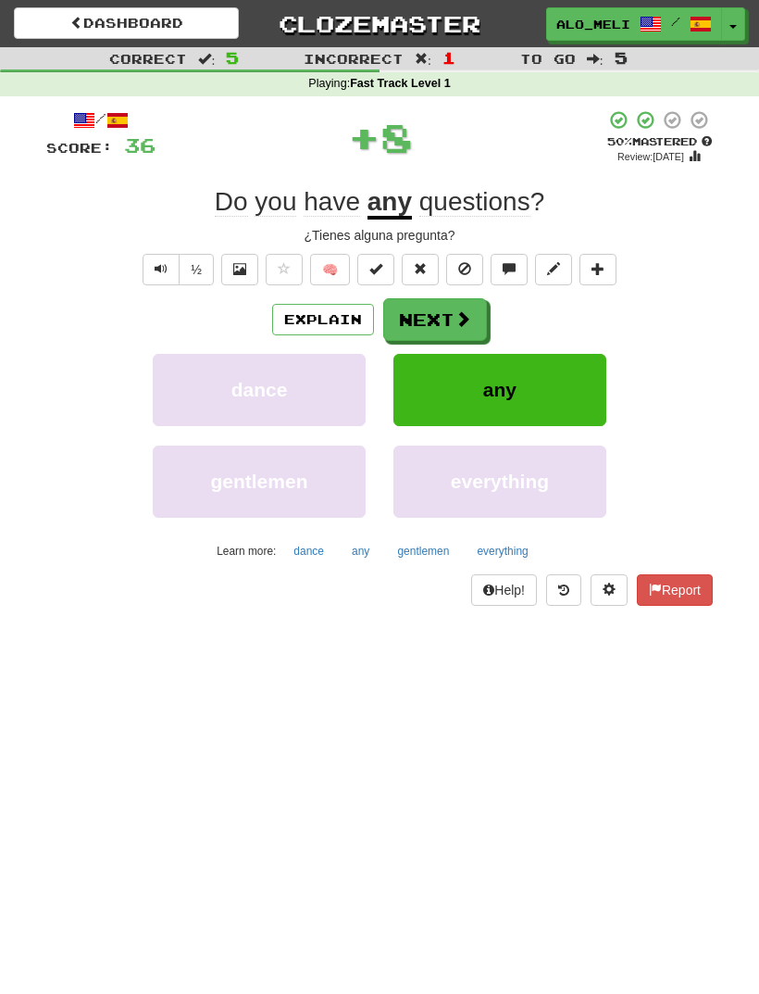
click at [445, 314] on button "Next" at bounding box center [435, 319] width 104 height 43
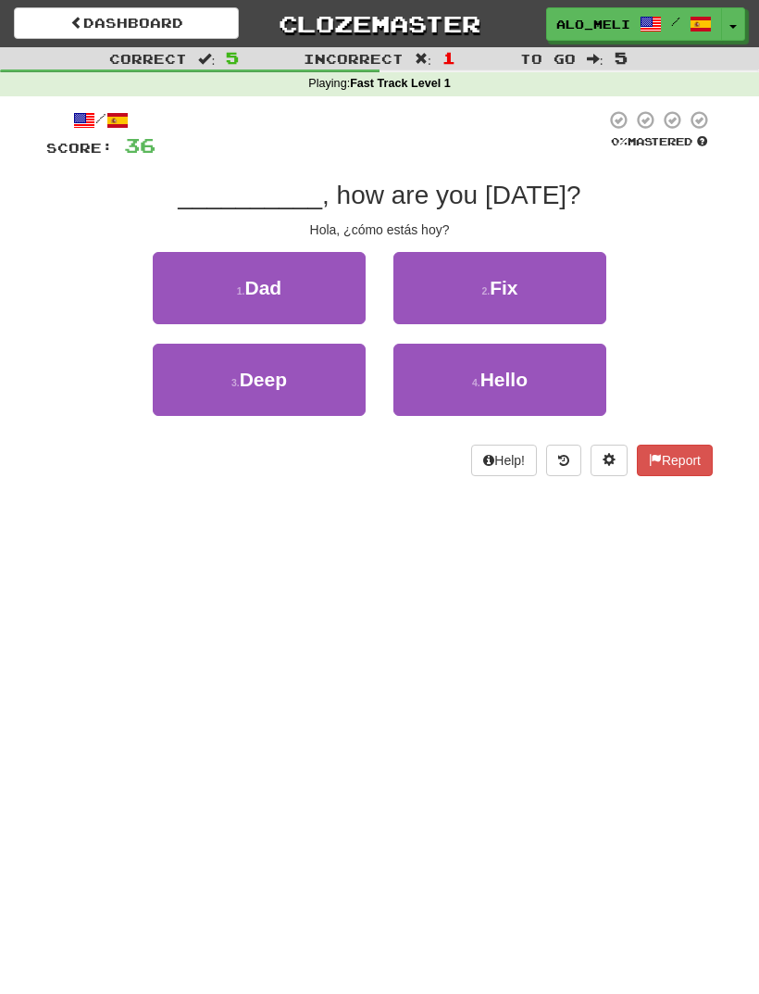
click at [559, 382] on button "4 . Hello" at bounding box center [500, 380] width 213 height 72
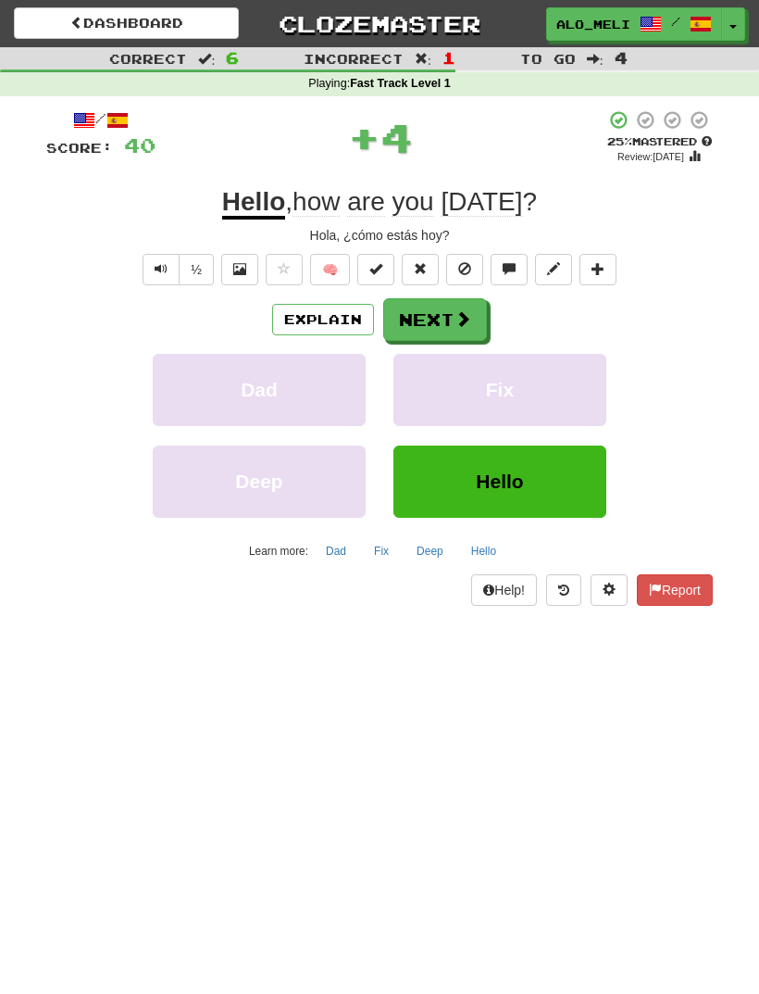
click at [437, 317] on button "Next" at bounding box center [435, 319] width 104 height 43
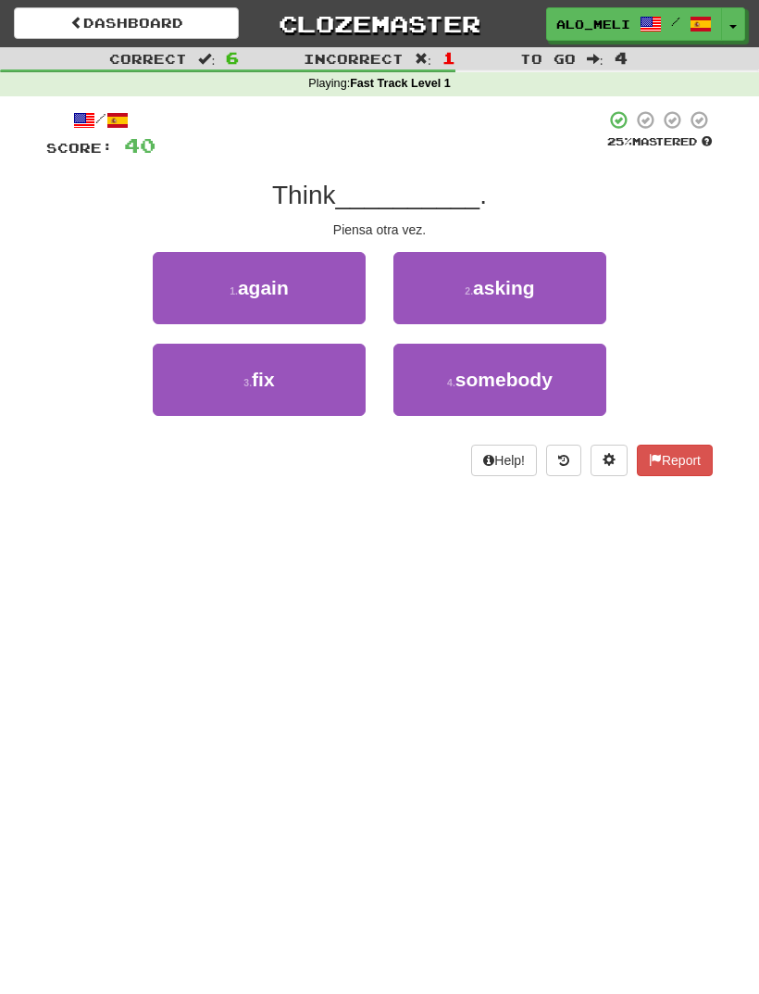
click at [306, 298] on button "1 . again" at bounding box center [259, 288] width 213 height 72
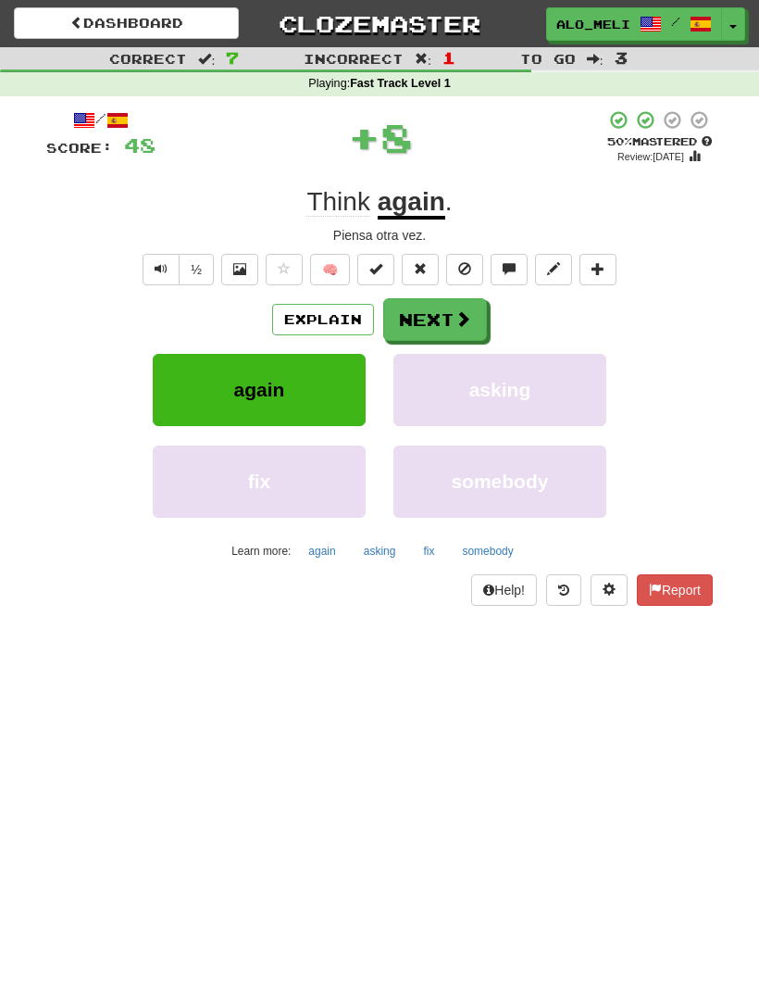
click at [447, 314] on button "Next" at bounding box center [435, 319] width 104 height 43
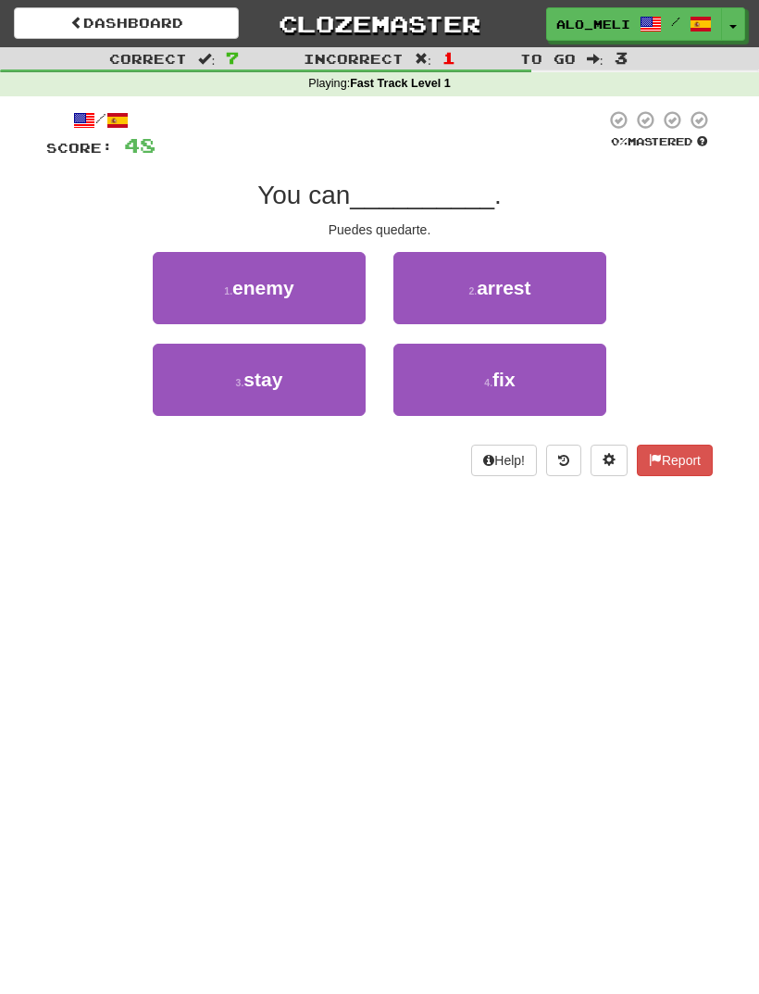
click at [208, 359] on button "3 . stay" at bounding box center [259, 380] width 213 height 72
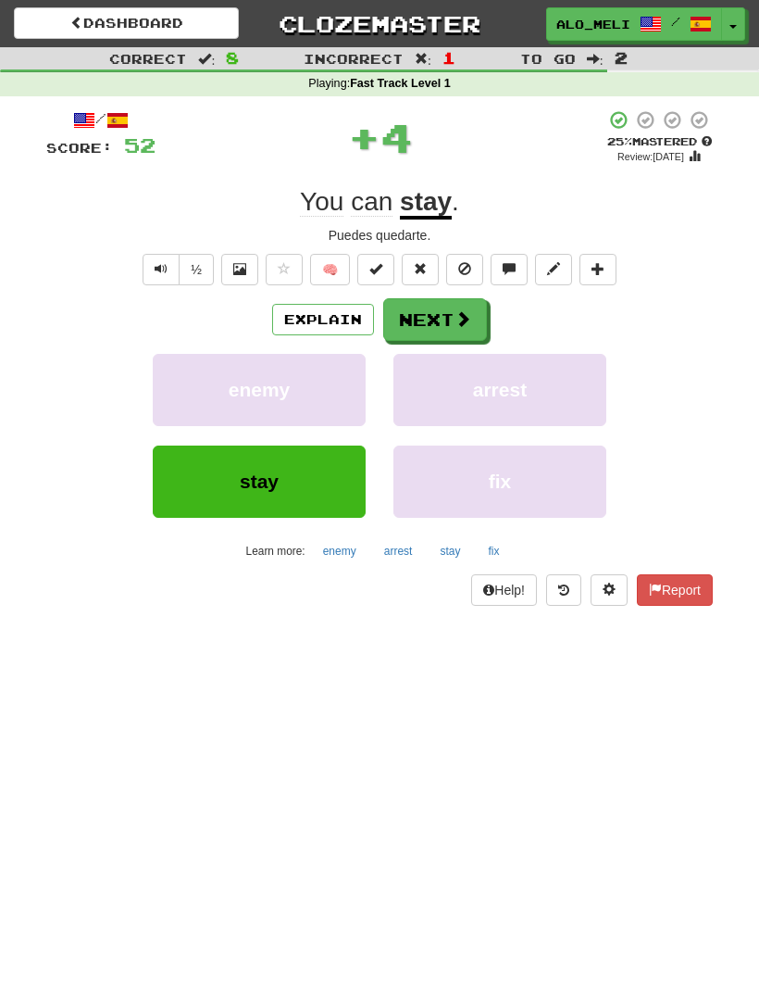
click at [432, 325] on button "Next" at bounding box center [435, 319] width 104 height 43
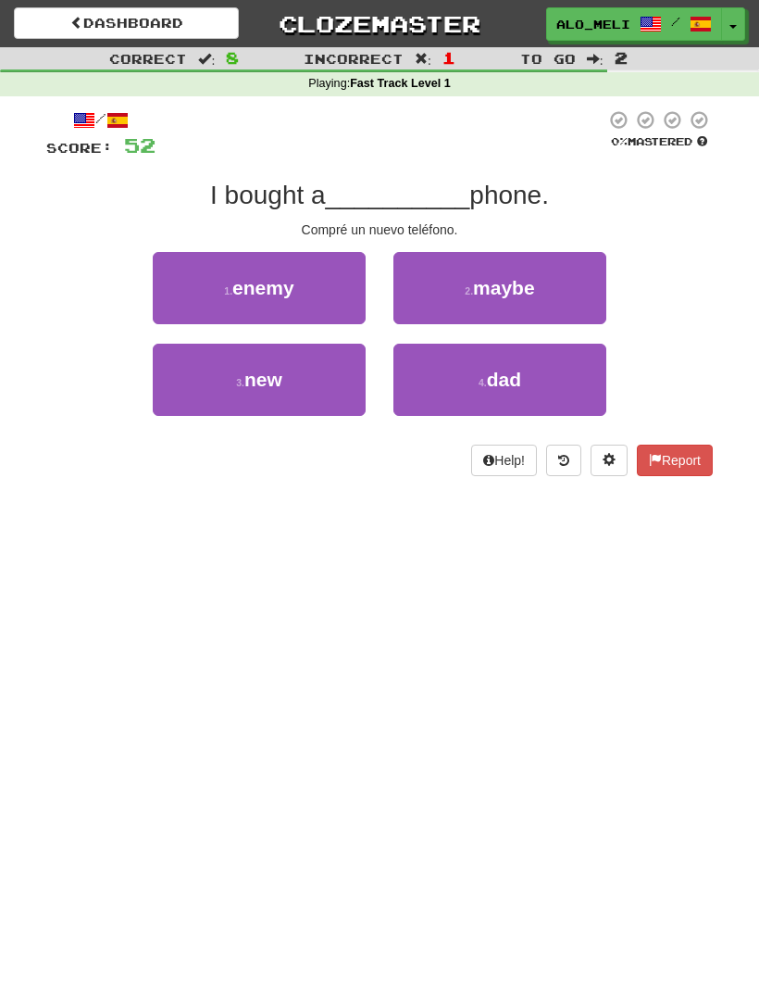
click at [216, 363] on button "3 . new" at bounding box center [259, 380] width 213 height 72
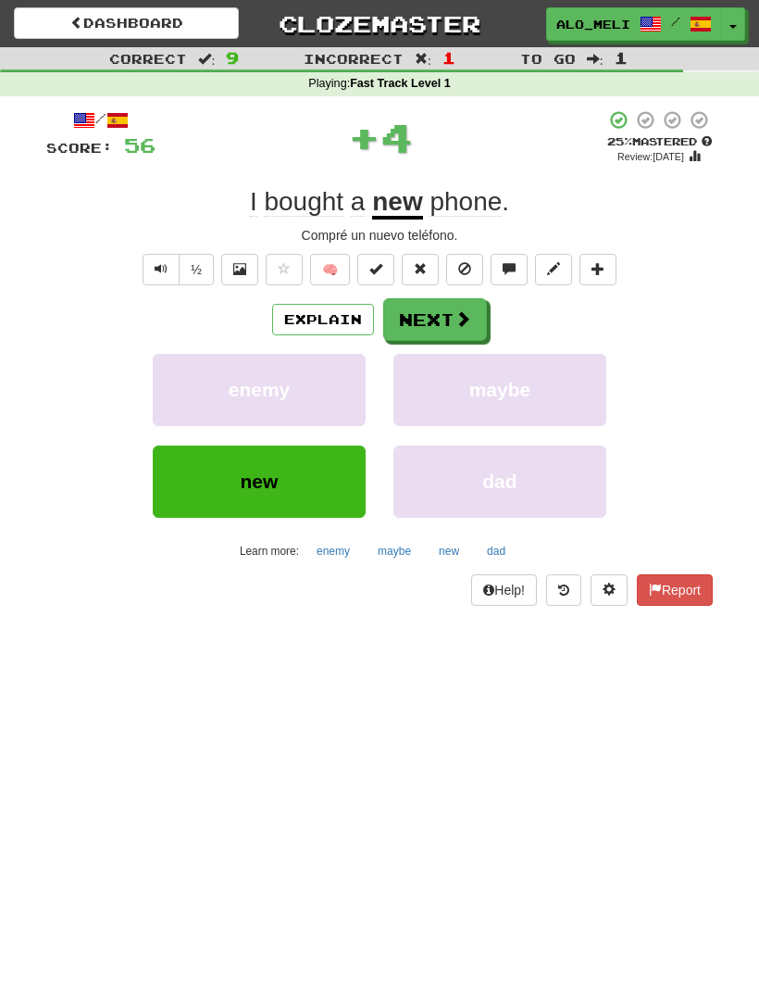
click at [429, 325] on button "Next" at bounding box center [435, 319] width 104 height 43
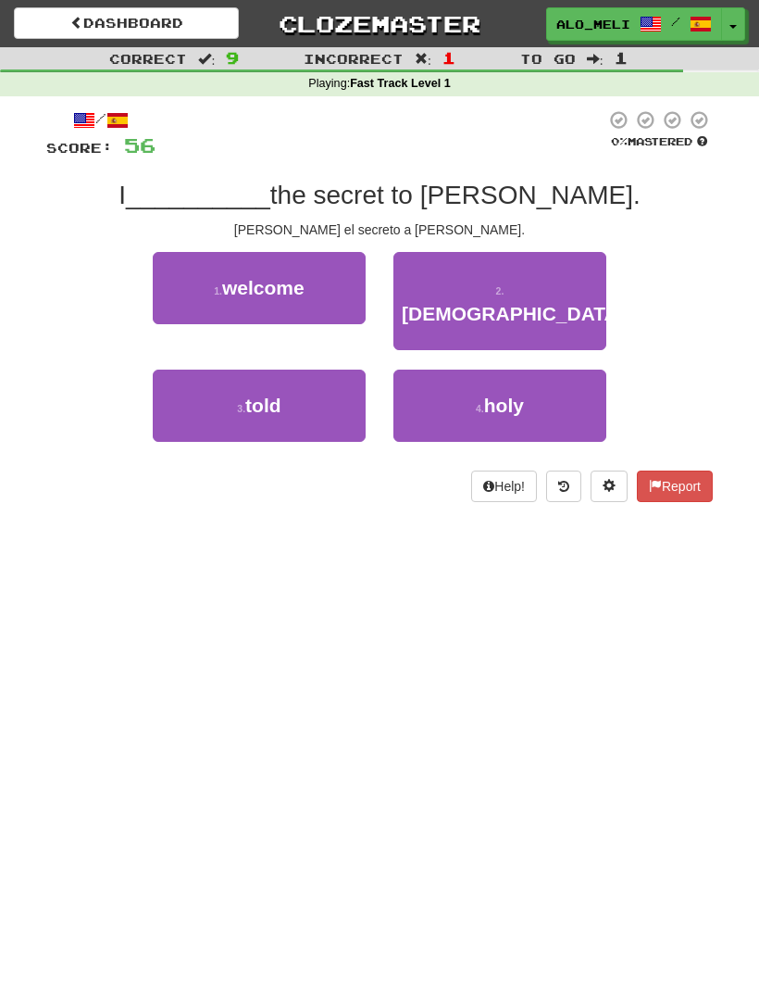
click at [207, 369] on button "3 . told" at bounding box center [259, 405] width 213 height 72
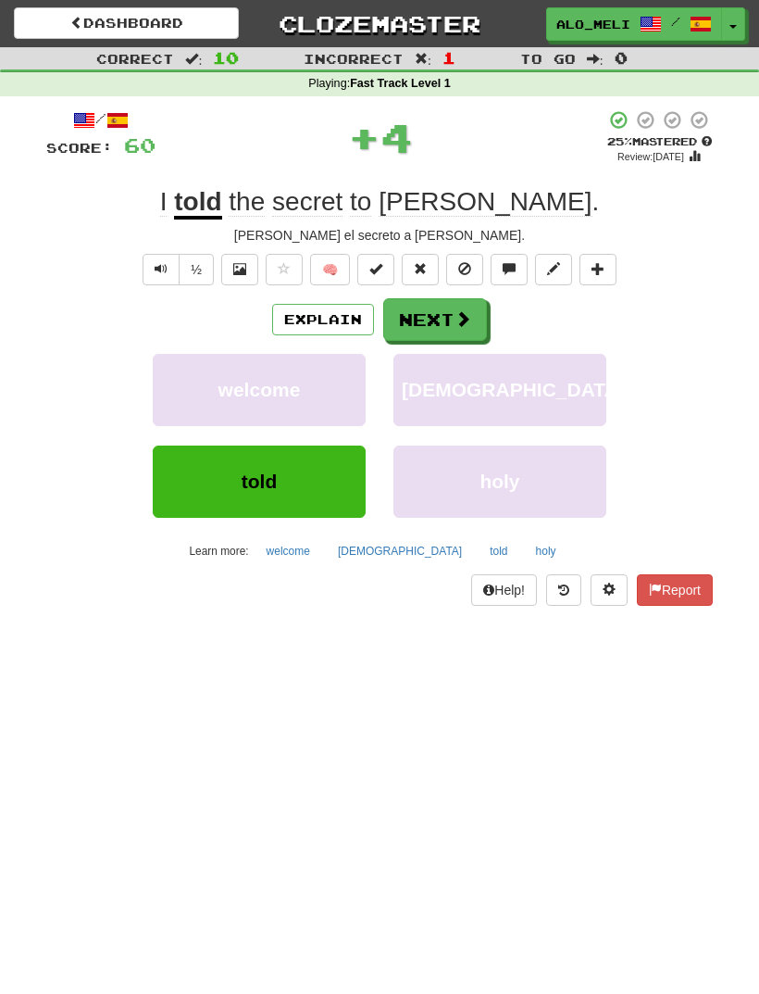
click at [437, 327] on button "Next" at bounding box center [435, 319] width 104 height 43
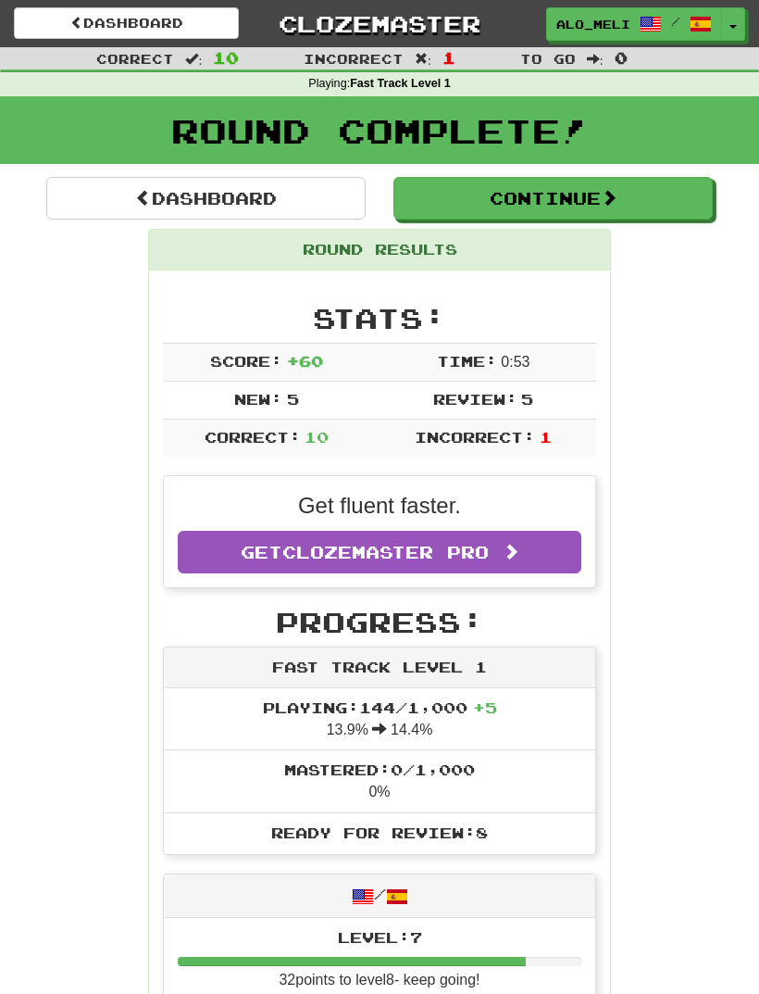
click at [574, 195] on button "Continue" at bounding box center [553, 198] width 319 height 43
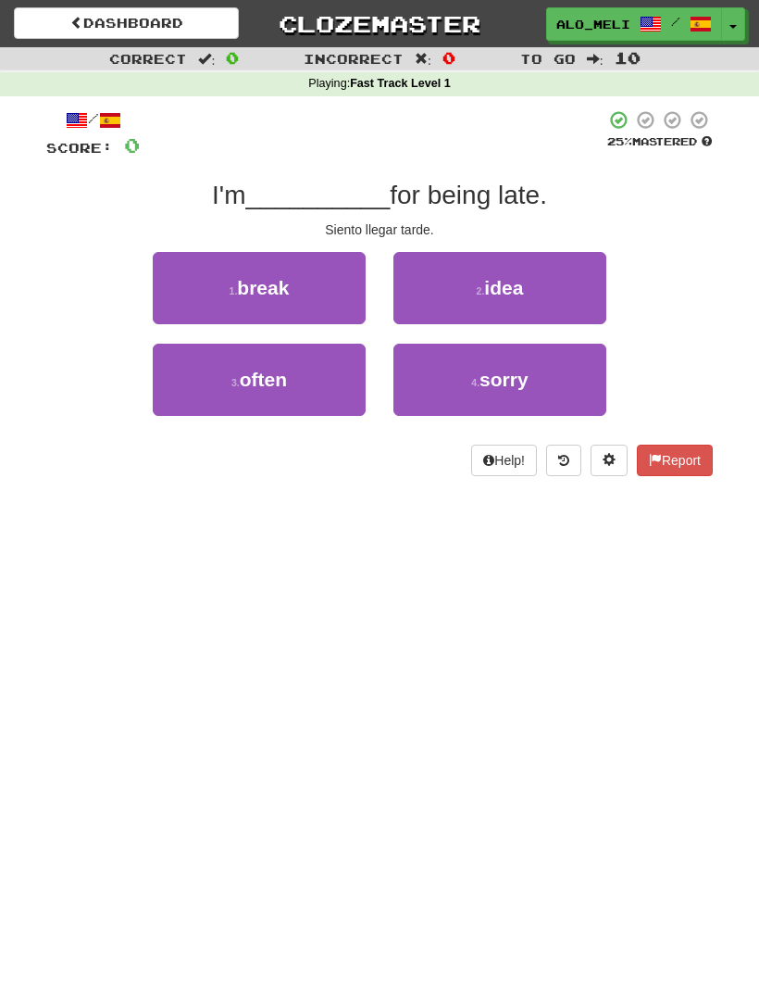
click at [475, 377] on small "4 ." at bounding box center [475, 382] width 8 height 11
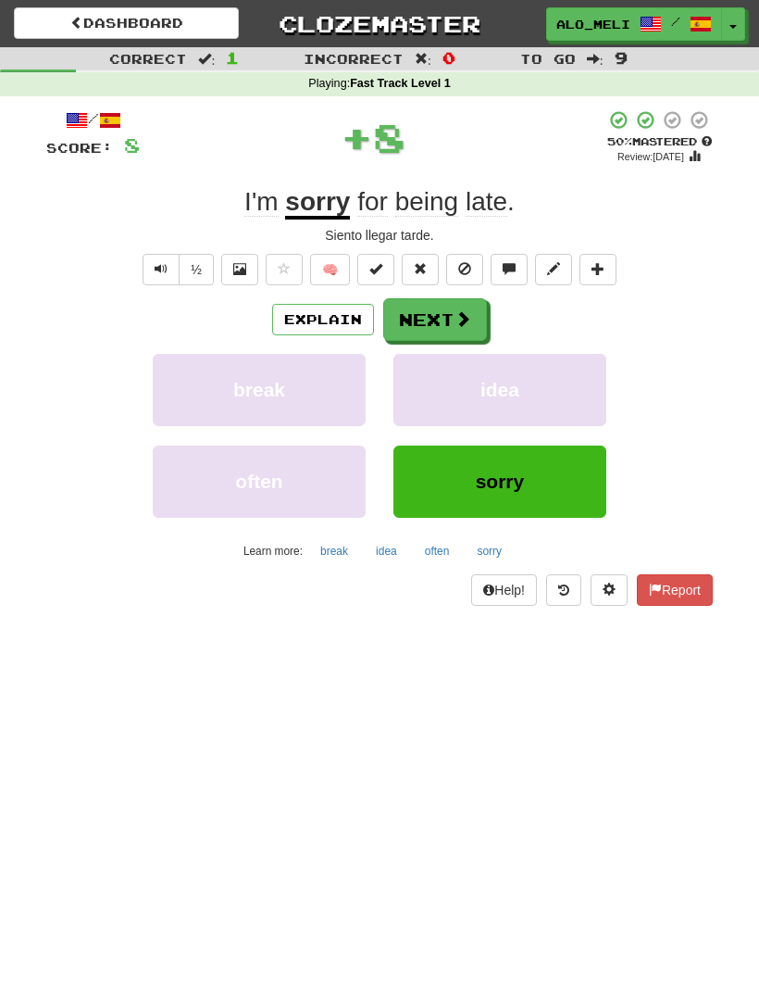
click at [440, 315] on button "Next" at bounding box center [435, 319] width 104 height 43
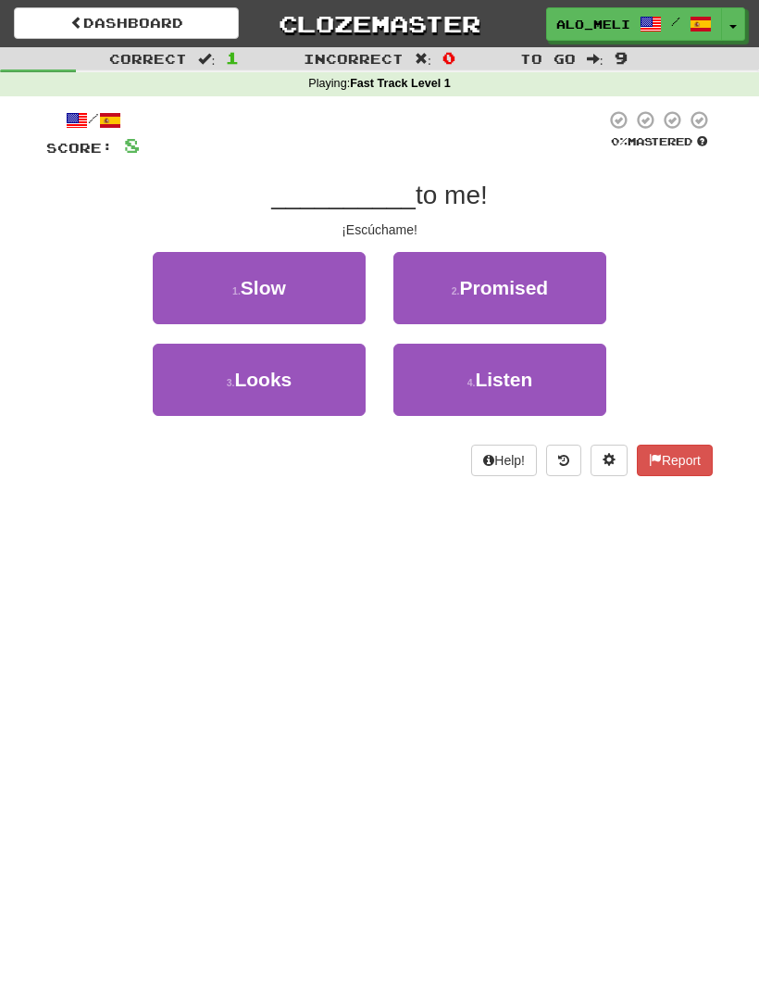
click at [217, 355] on button "3 . Looks" at bounding box center [259, 380] width 213 height 72
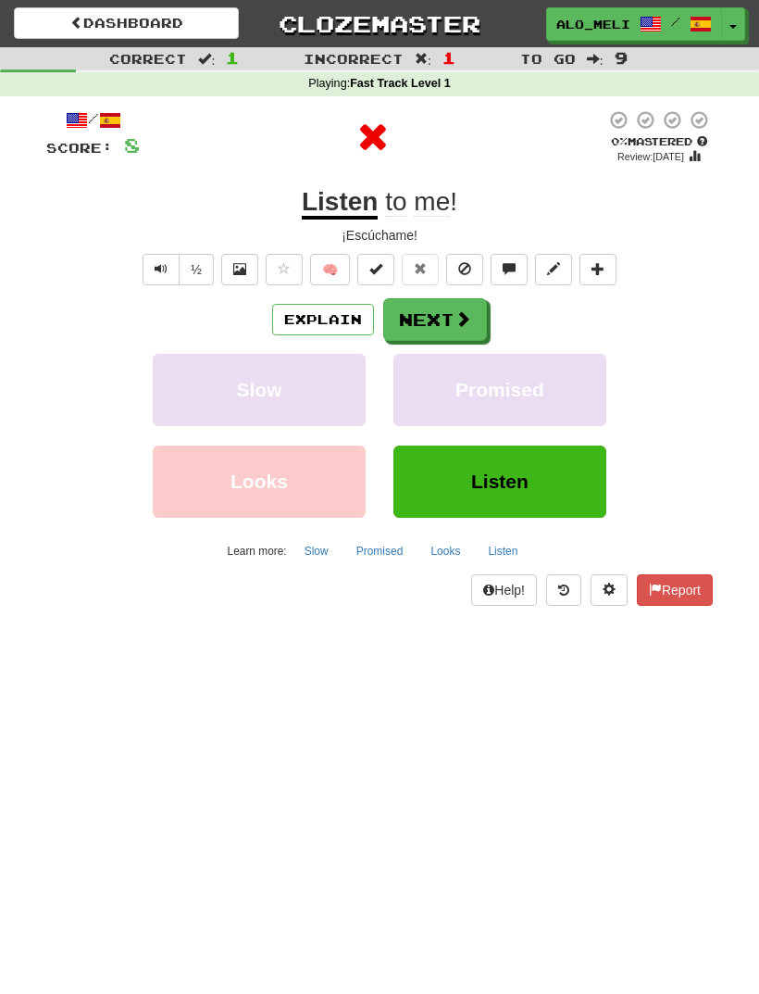
click at [432, 315] on button "Next" at bounding box center [435, 319] width 104 height 43
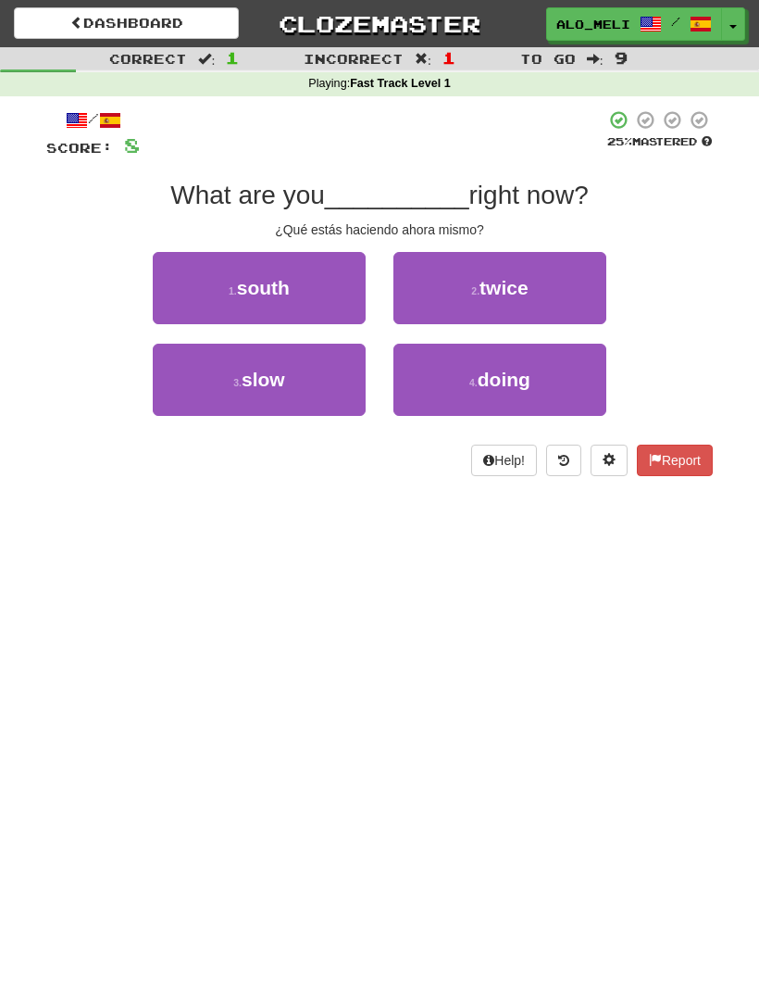
click at [190, 269] on button "1 . south" at bounding box center [259, 288] width 213 height 72
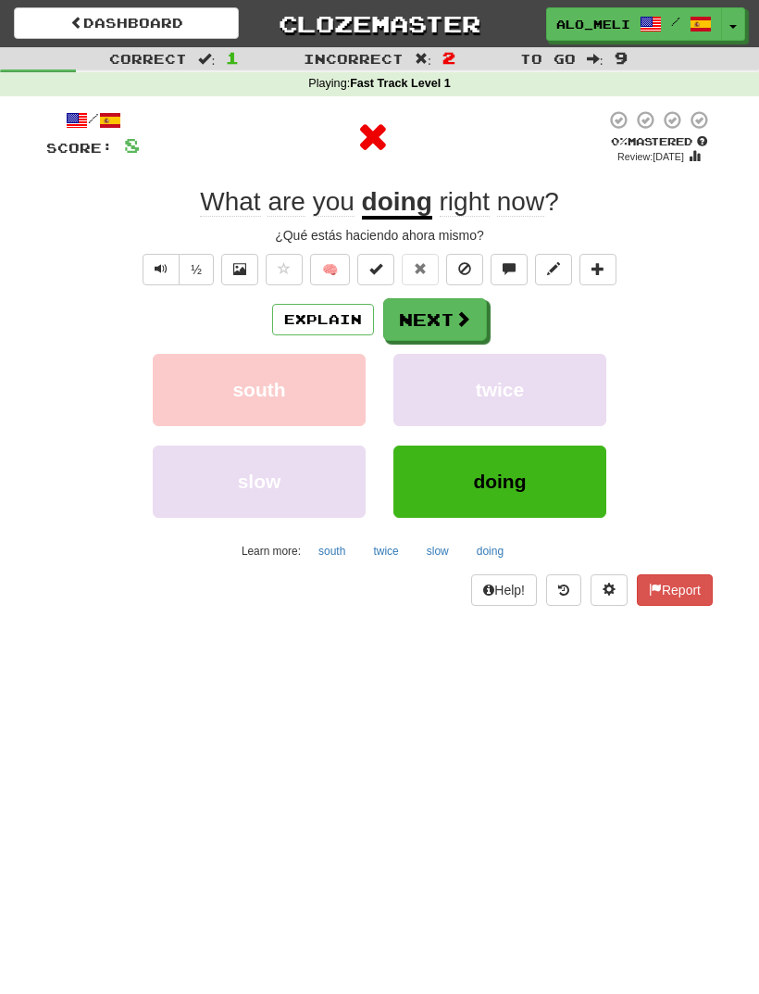
click at [461, 314] on span at bounding box center [463, 318] width 17 height 17
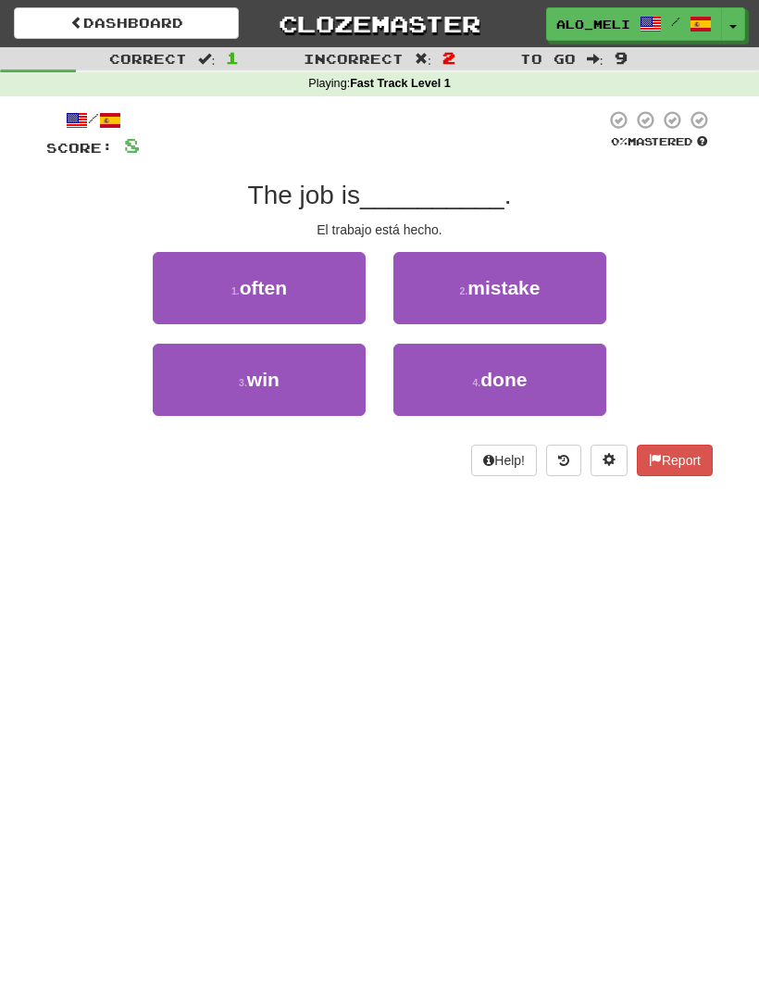
click at [549, 364] on button "4 . done" at bounding box center [500, 380] width 213 height 72
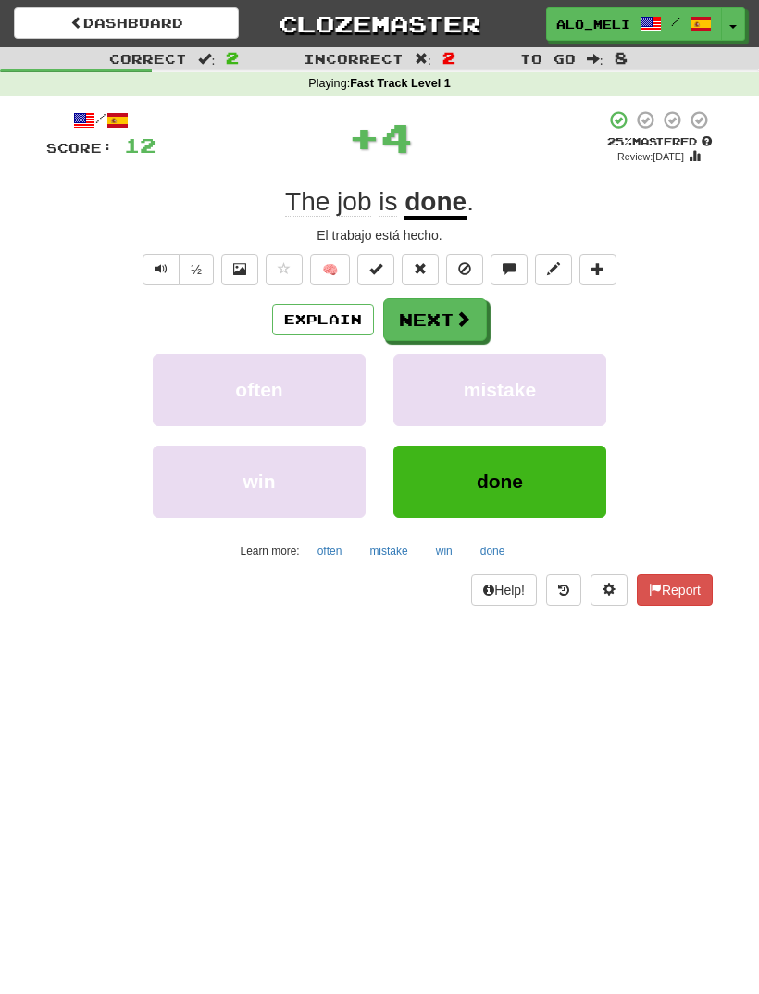
click at [435, 327] on button "Next" at bounding box center [435, 319] width 104 height 43
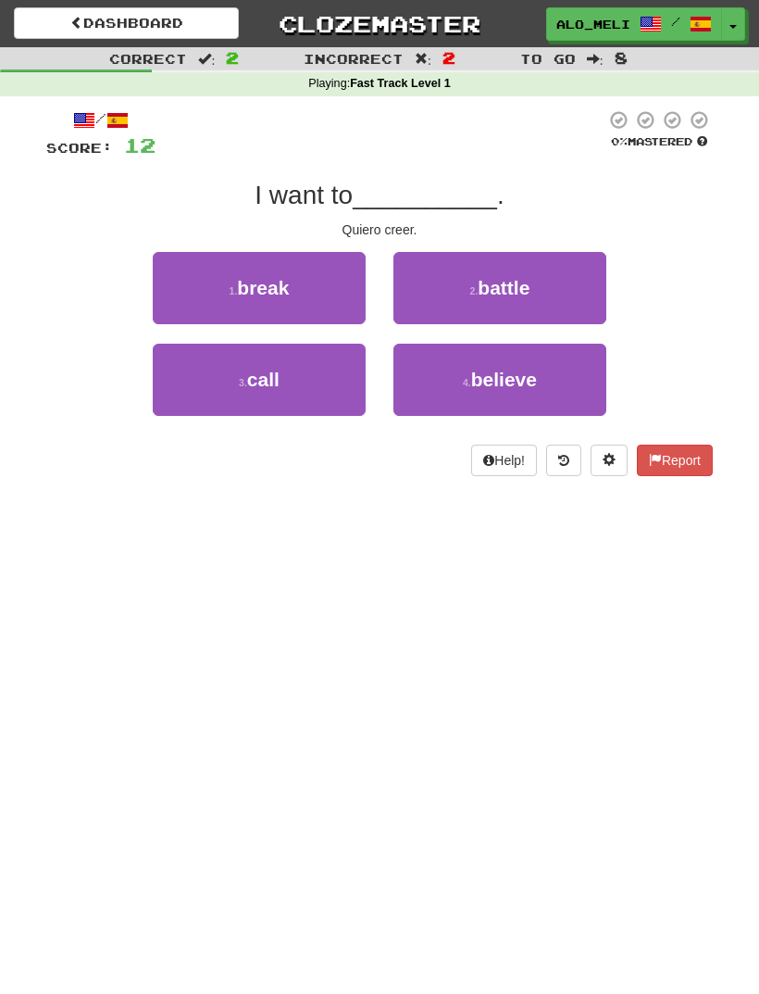
click at [262, 373] on span "call" at bounding box center [263, 379] width 32 height 21
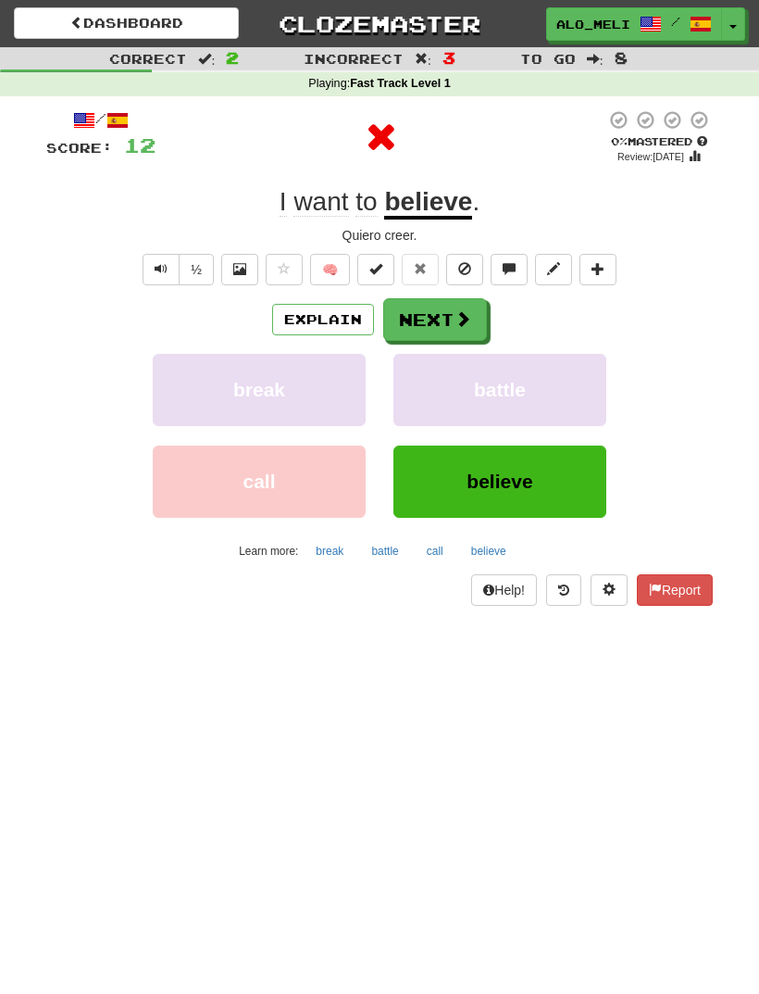
click at [446, 309] on button "Next" at bounding box center [435, 319] width 104 height 43
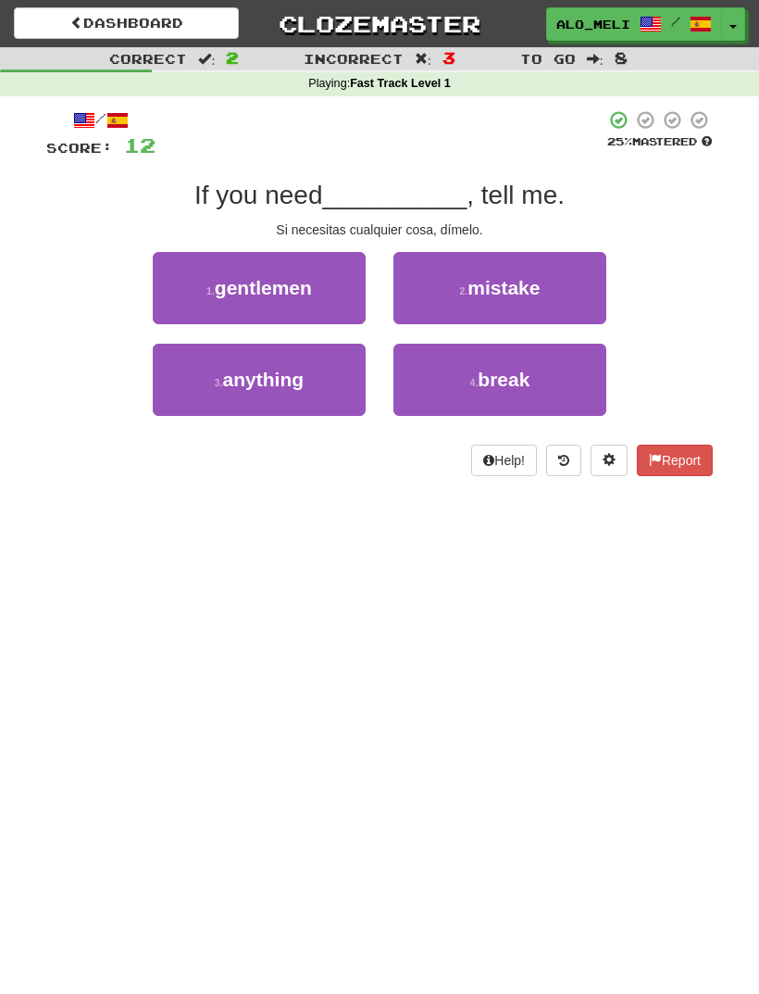
click at [253, 362] on button "3 . anything" at bounding box center [259, 380] width 213 height 72
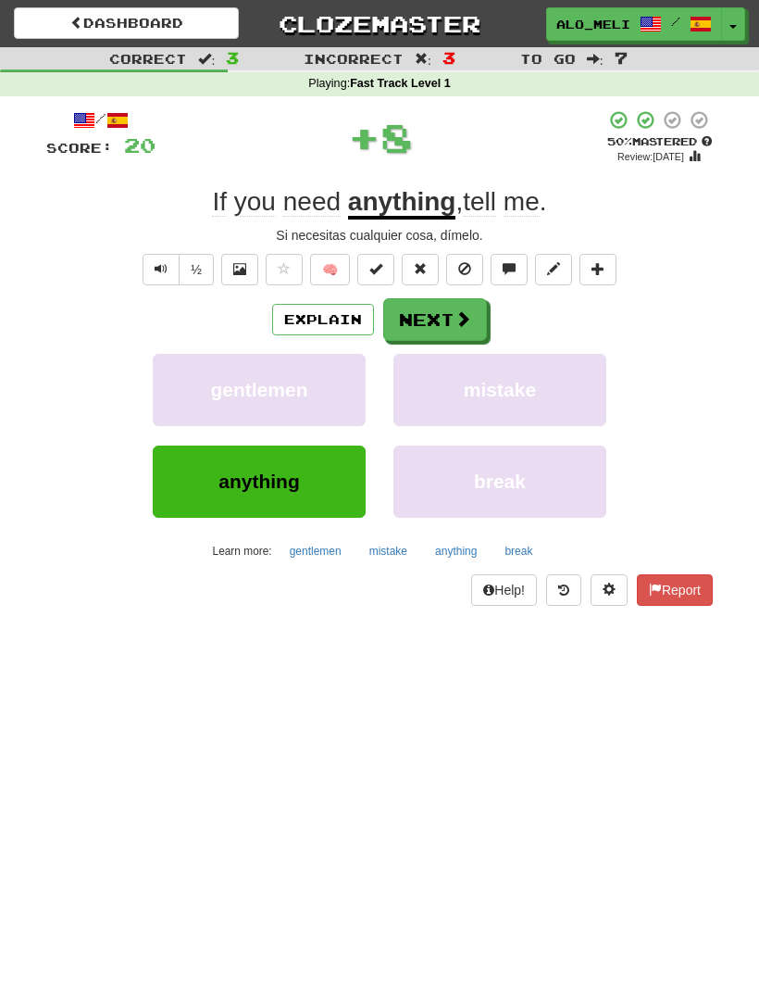
click at [455, 314] on span at bounding box center [463, 318] width 17 height 17
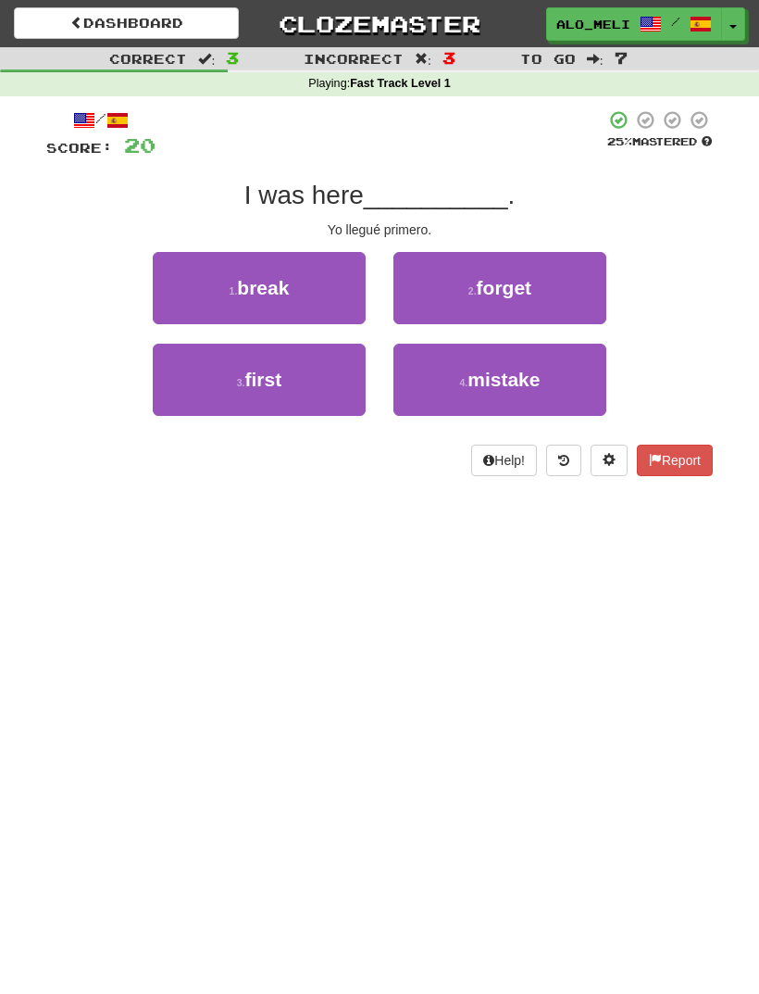
click at [558, 285] on button "2 . forget" at bounding box center [500, 288] width 213 height 72
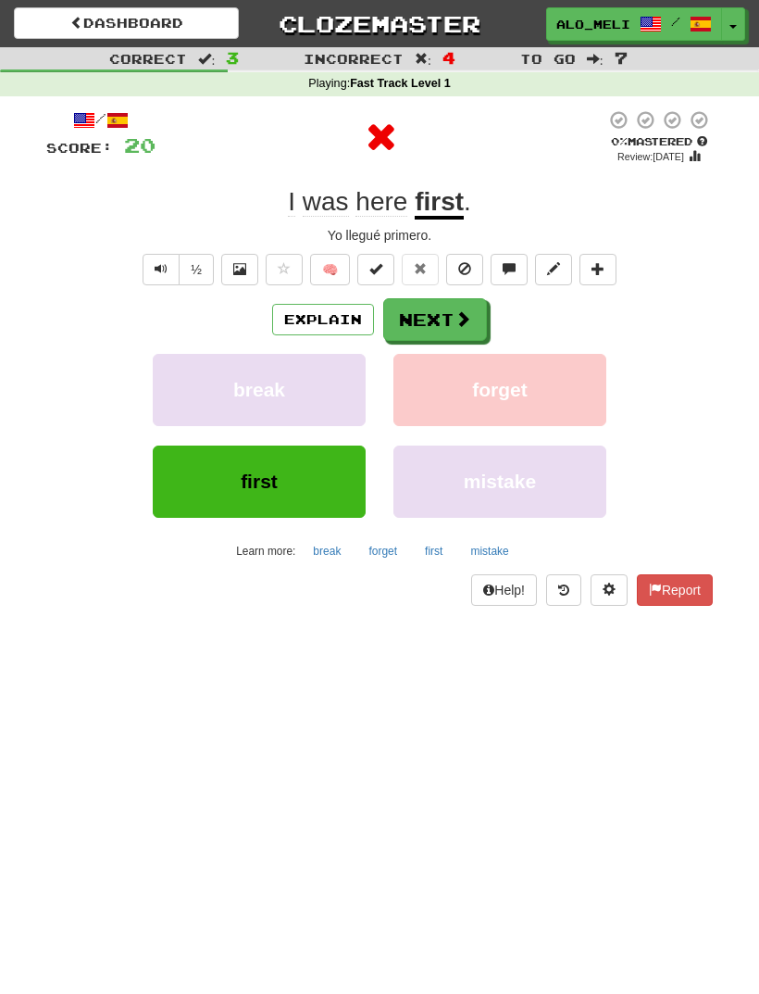
click at [455, 311] on span at bounding box center [463, 318] width 17 height 17
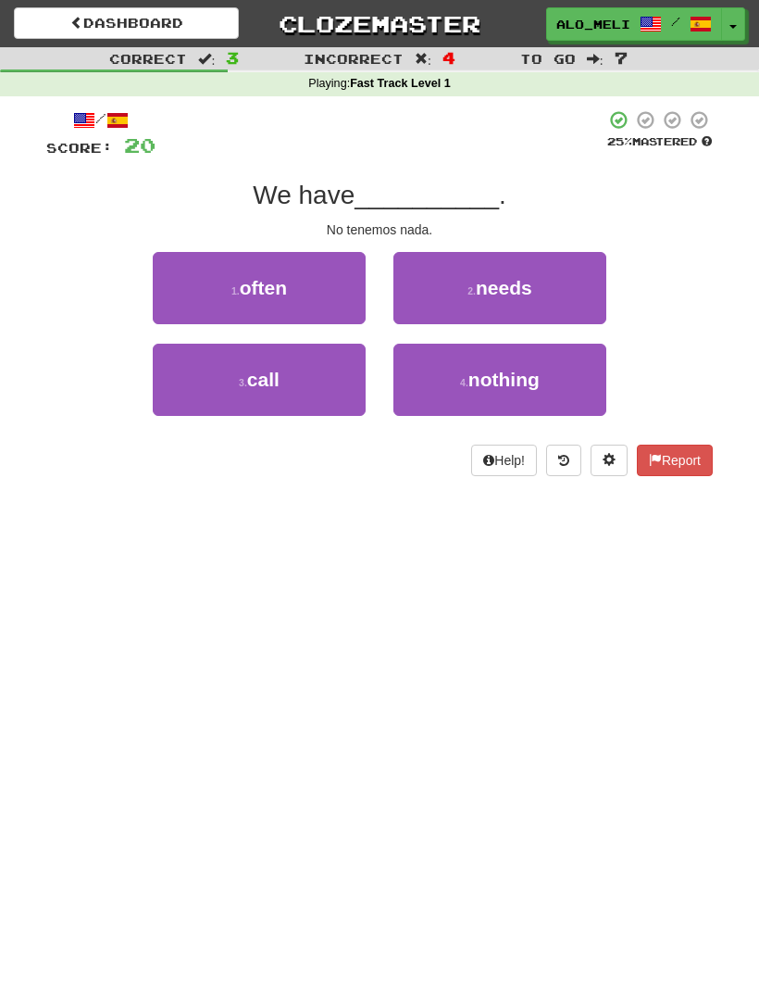
click at [576, 279] on button "2 . needs" at bounding box center [500, 288] width 213 height 72
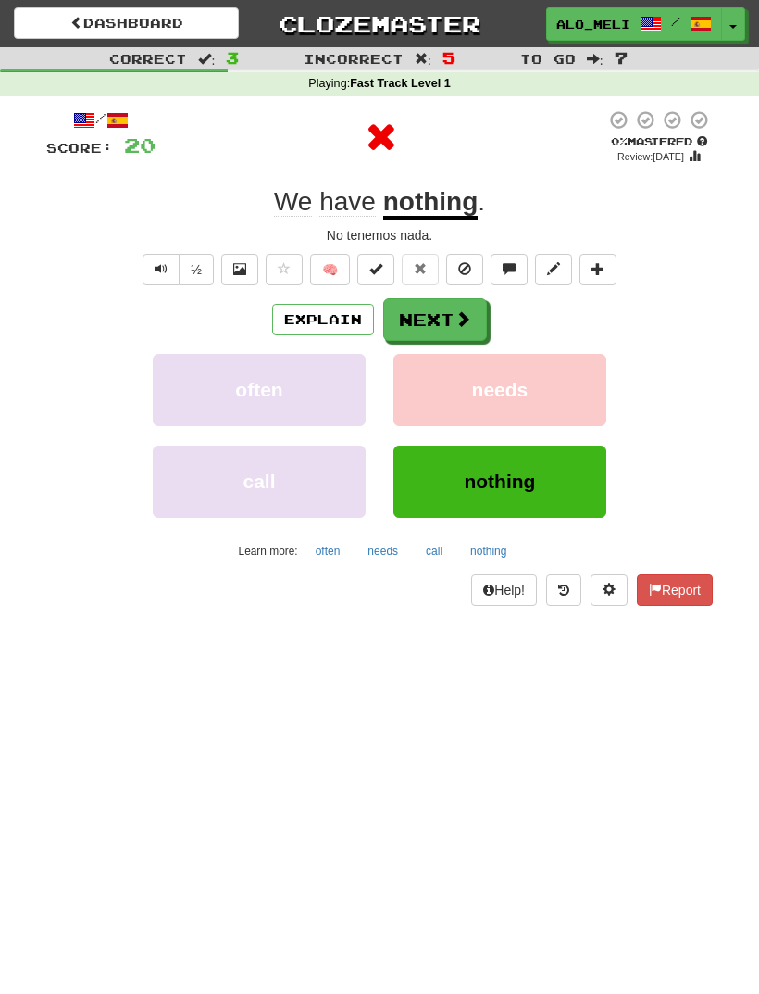
click at [457, 310] on span at bounding box center [463, 318] width 17 height 17
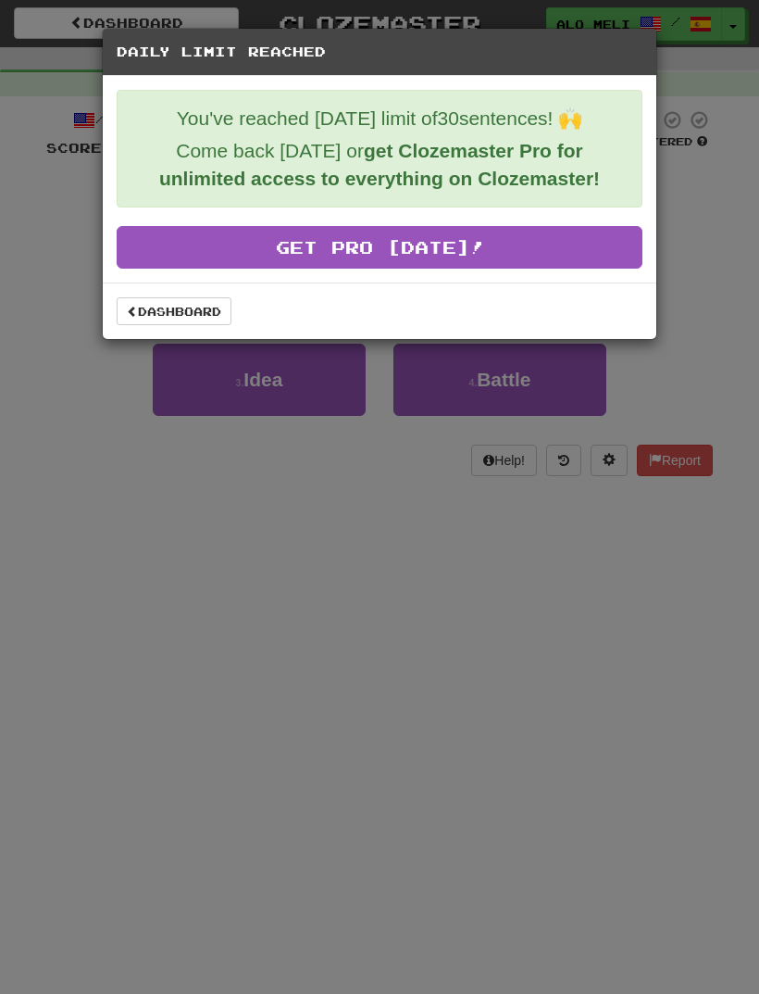
click at [168, 301] on link "Dashboard" at bounding box center [174, 311] width 115 height 28
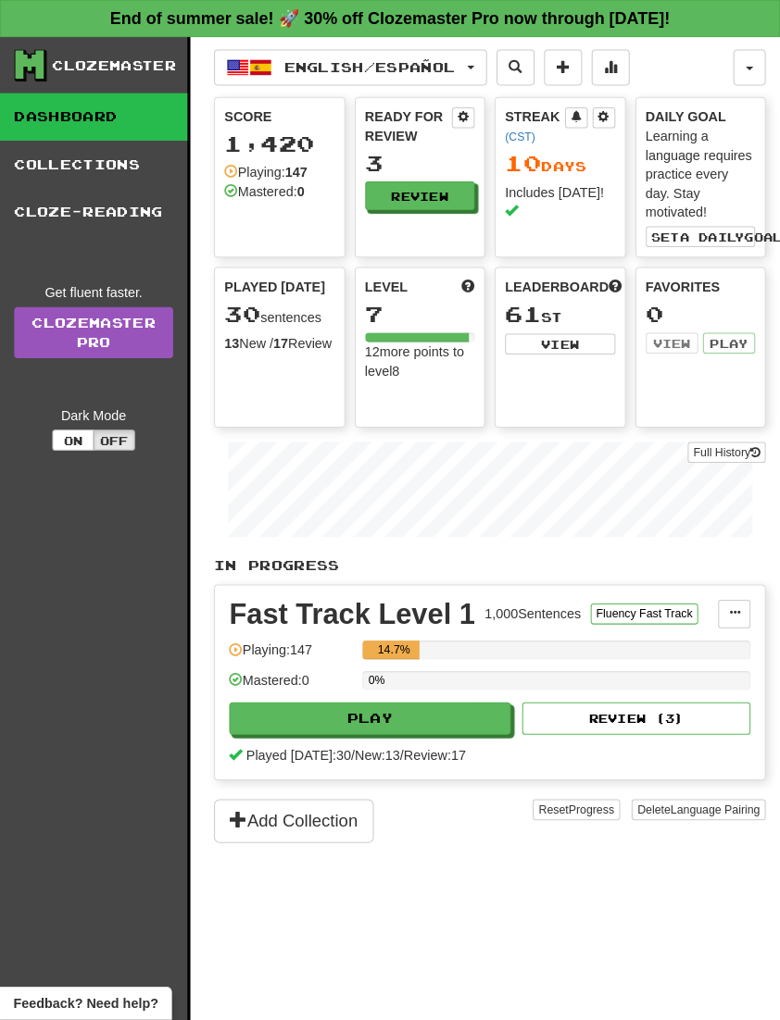
scroll to position [3, 0]
